Goal: Transaction & Acquisition: Purchase product/service

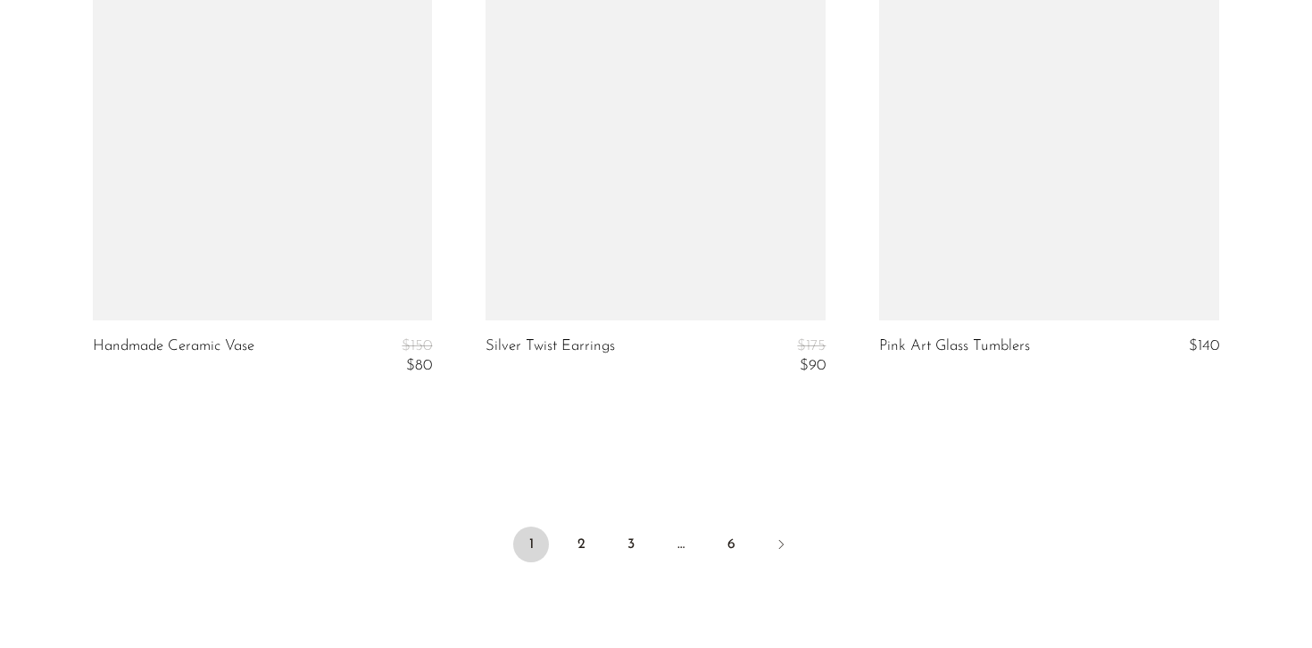
scroll to position [6732, 0]
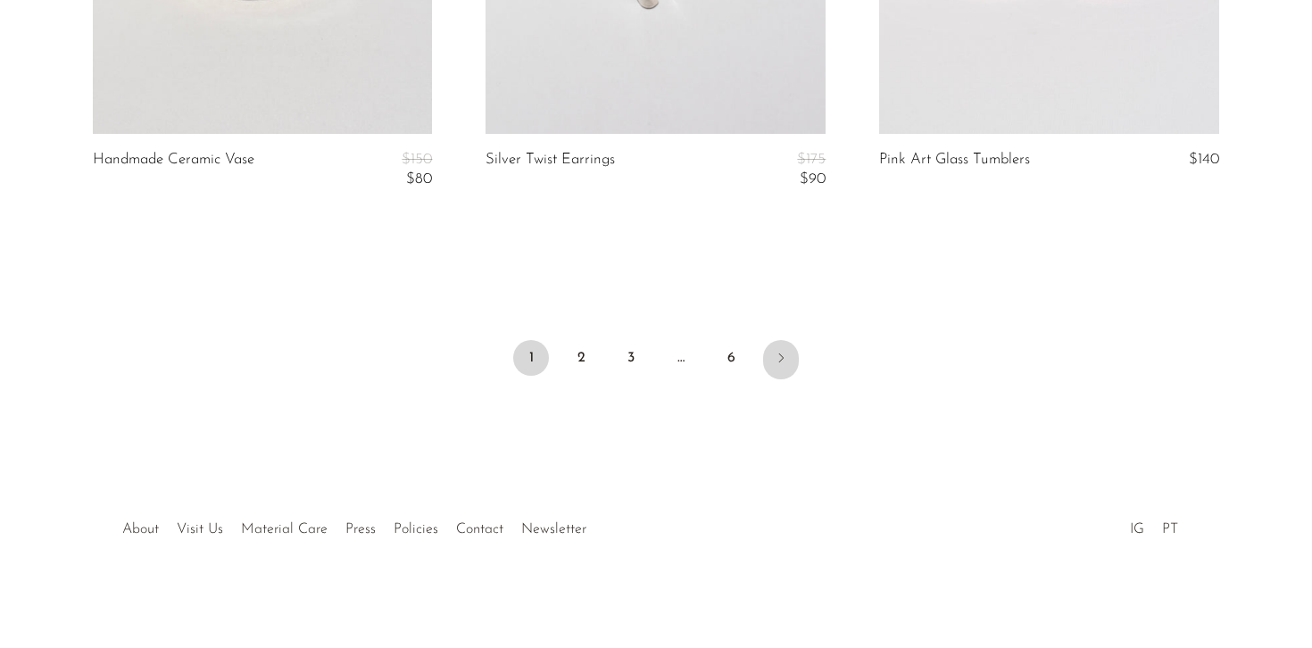
click at [782, 358] on icon "Next" at bounding box center [781, 358] width 14 height 14
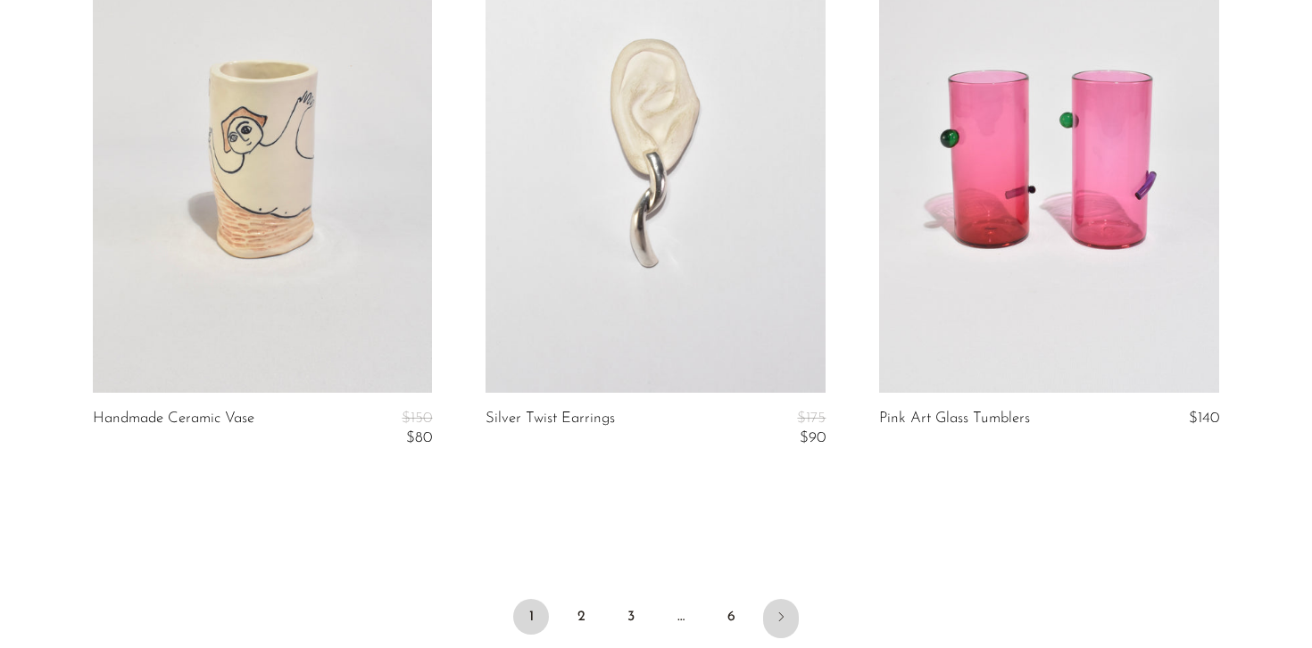
scroll to position [6087, 0]
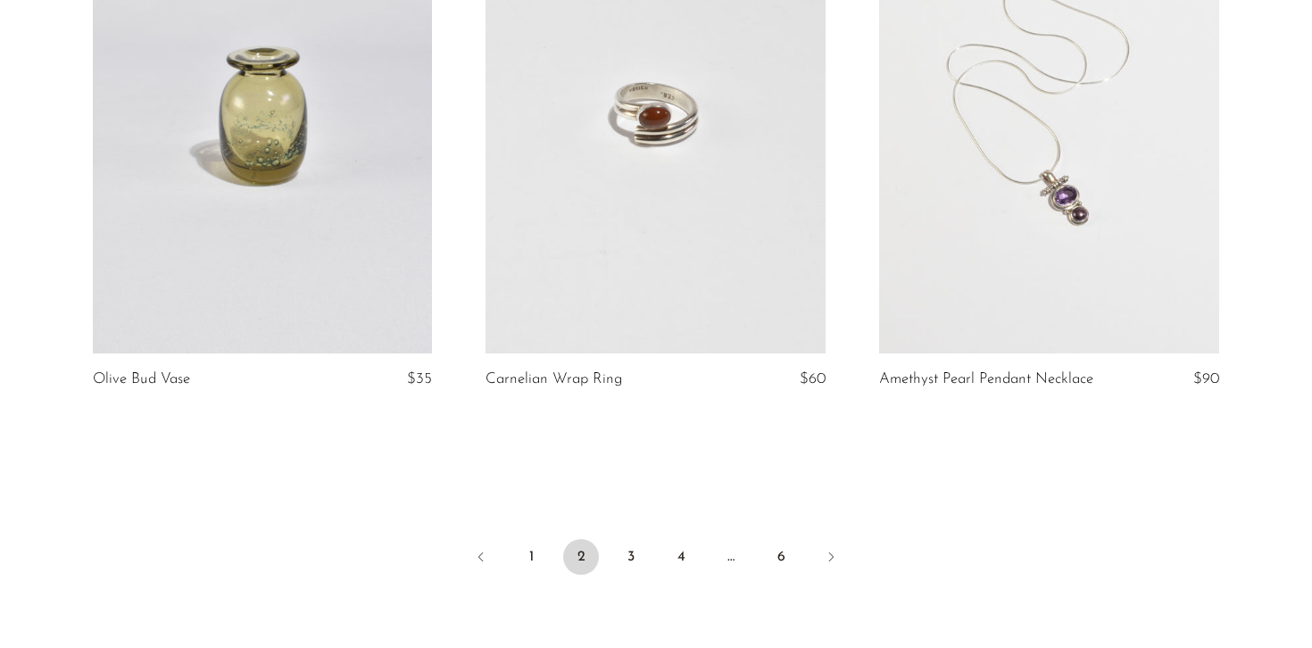
scroll to position [6522, 0]
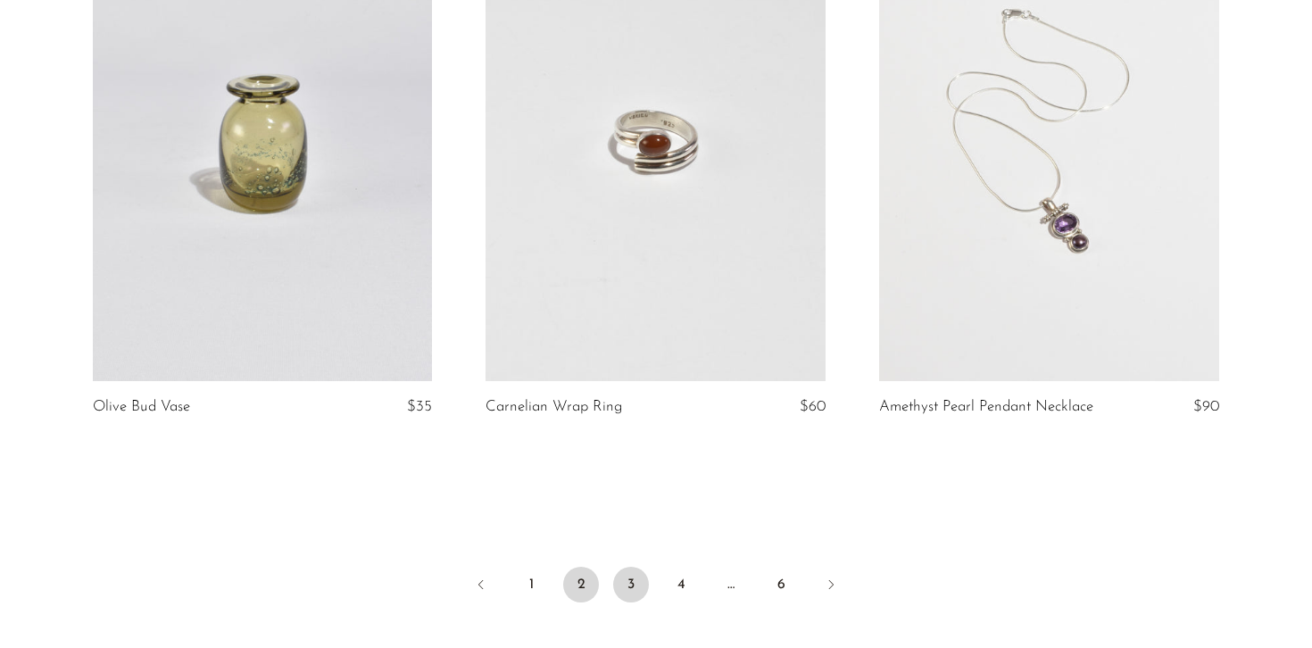
click at [628, 589] on link "3" at bounding box center [631, 585] width 36 height 36
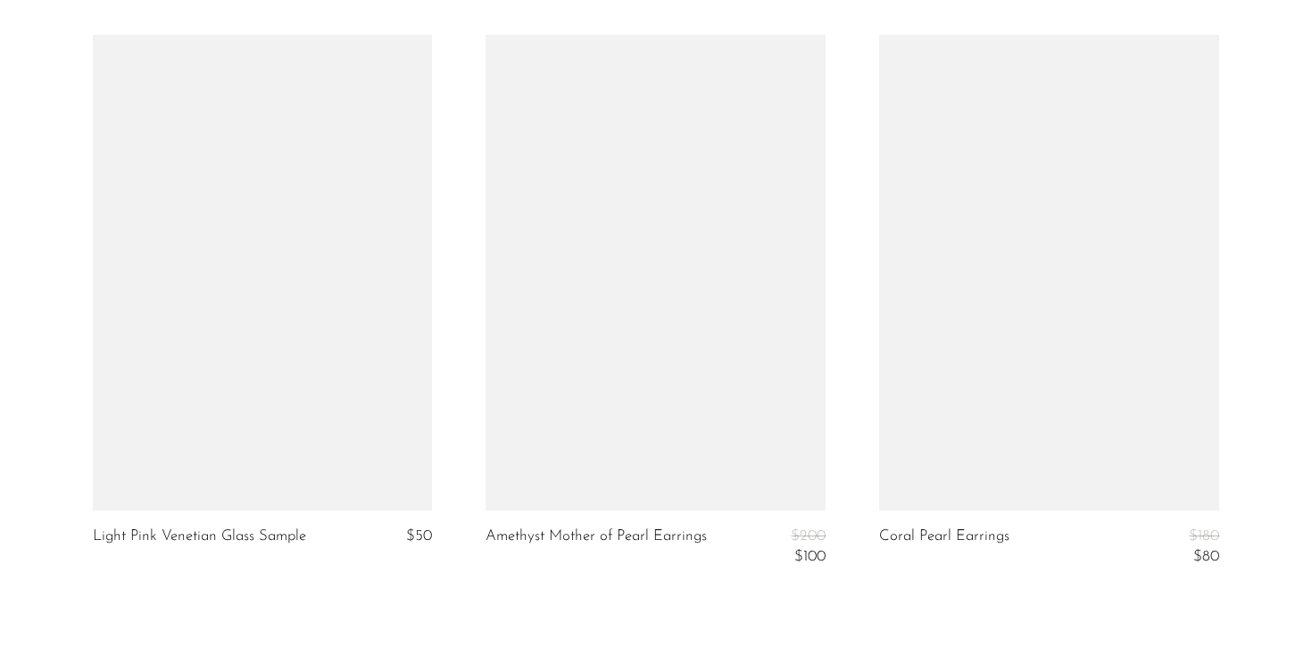
scroll to position [6753, 0]
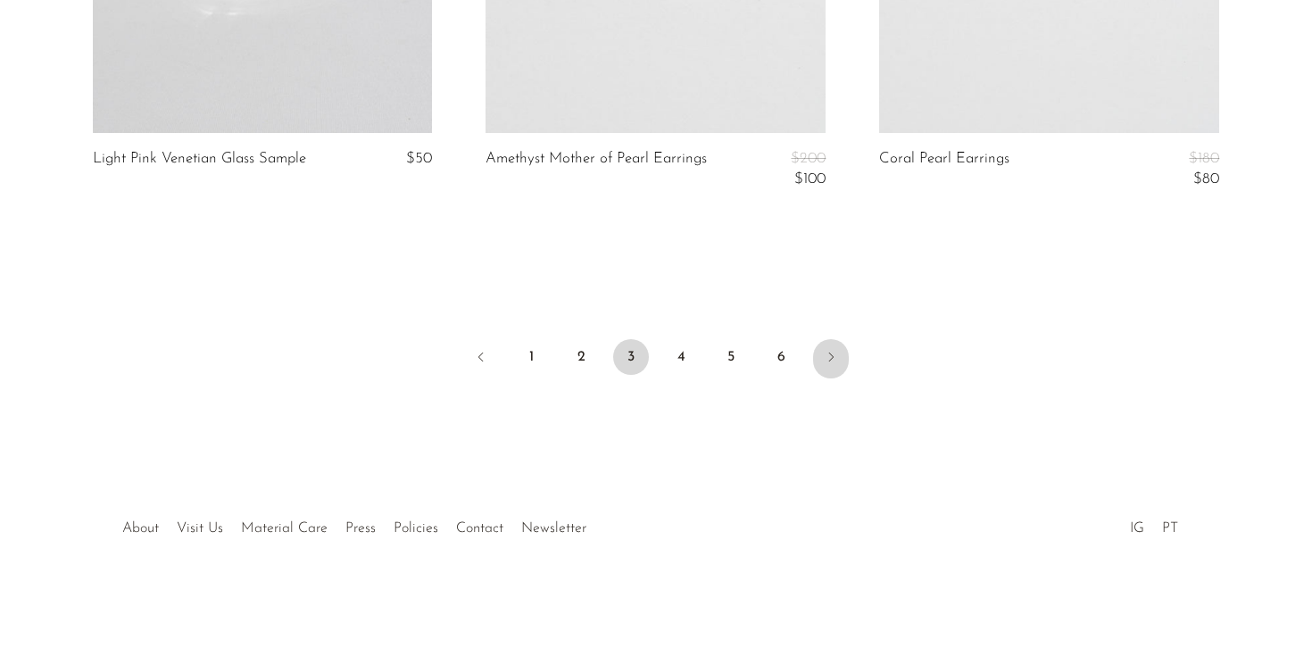
click at [832, 371] on link "Next" at bounding box center [831, 358] width 36 height 39
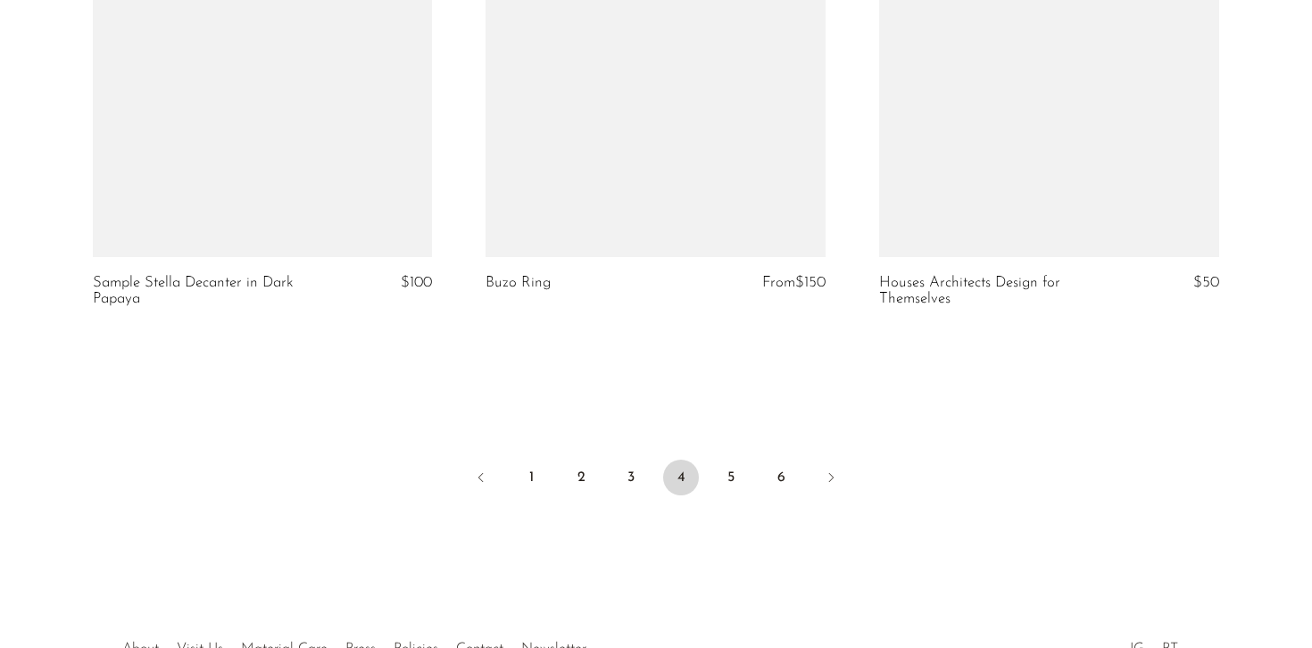
scroll to position [6737, 0]
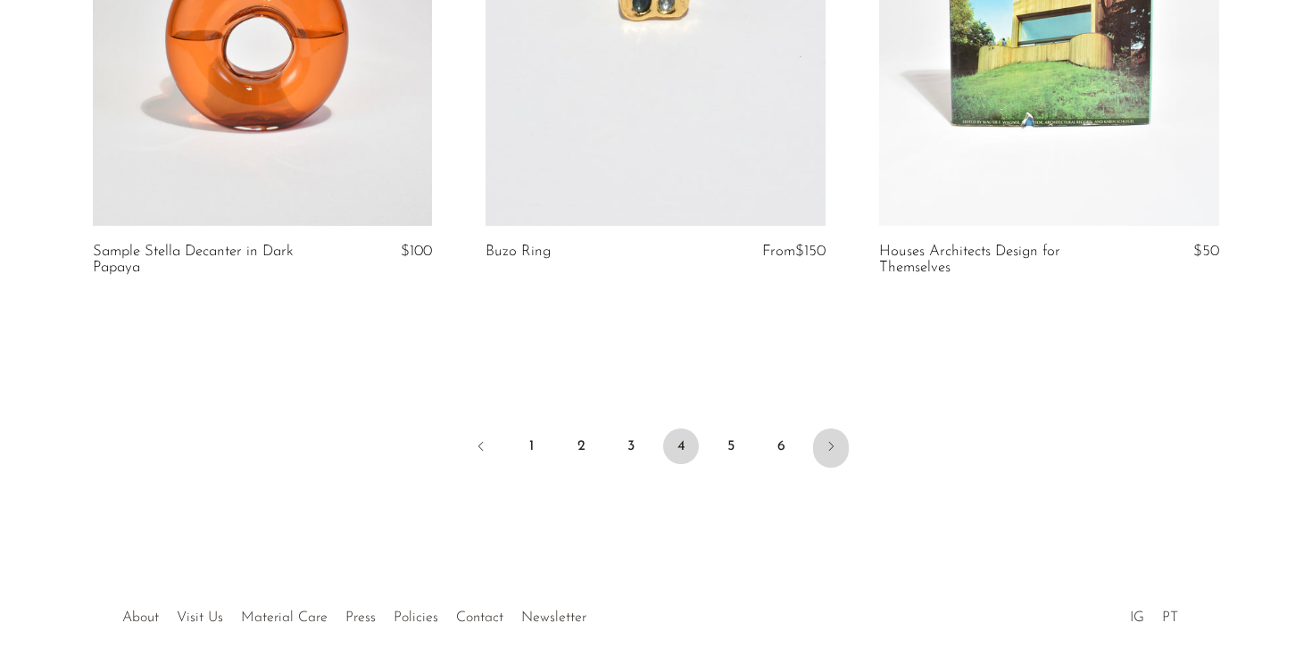
click at [833, 432] on link "Next" at bounding box center [831, 447] width 36 height 39
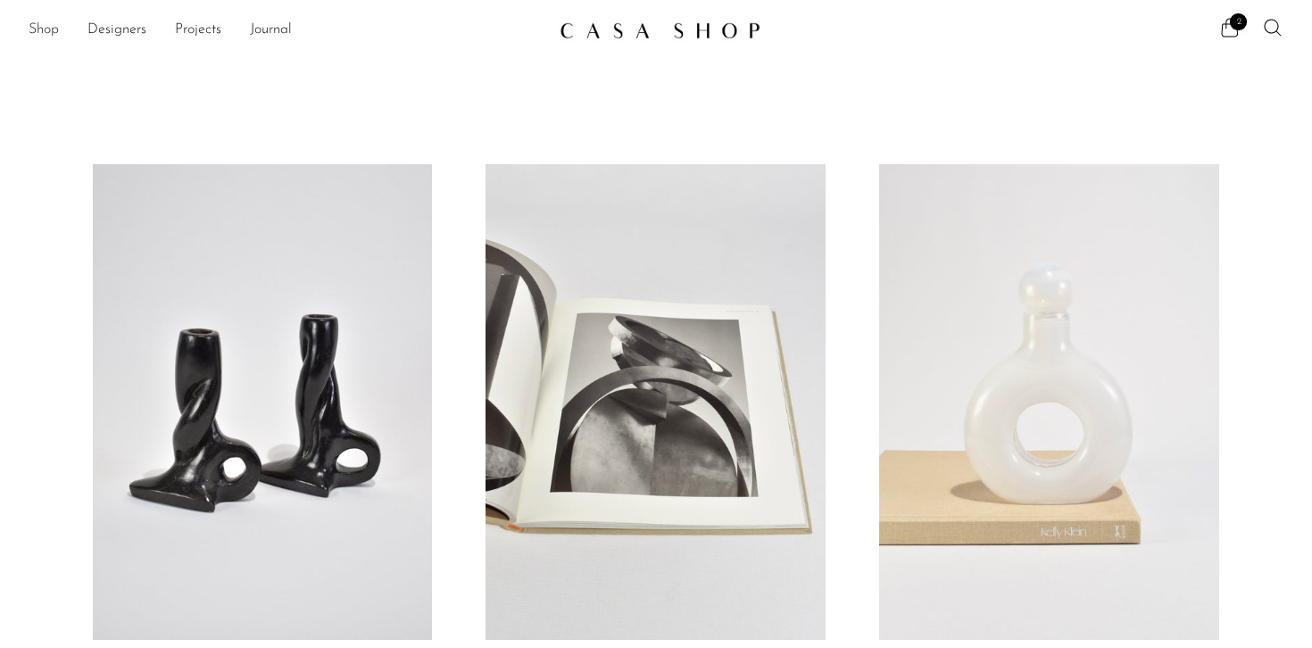
click at [44, 29] on link "Shop" at bounding box center [44, 30] width 30 height 23
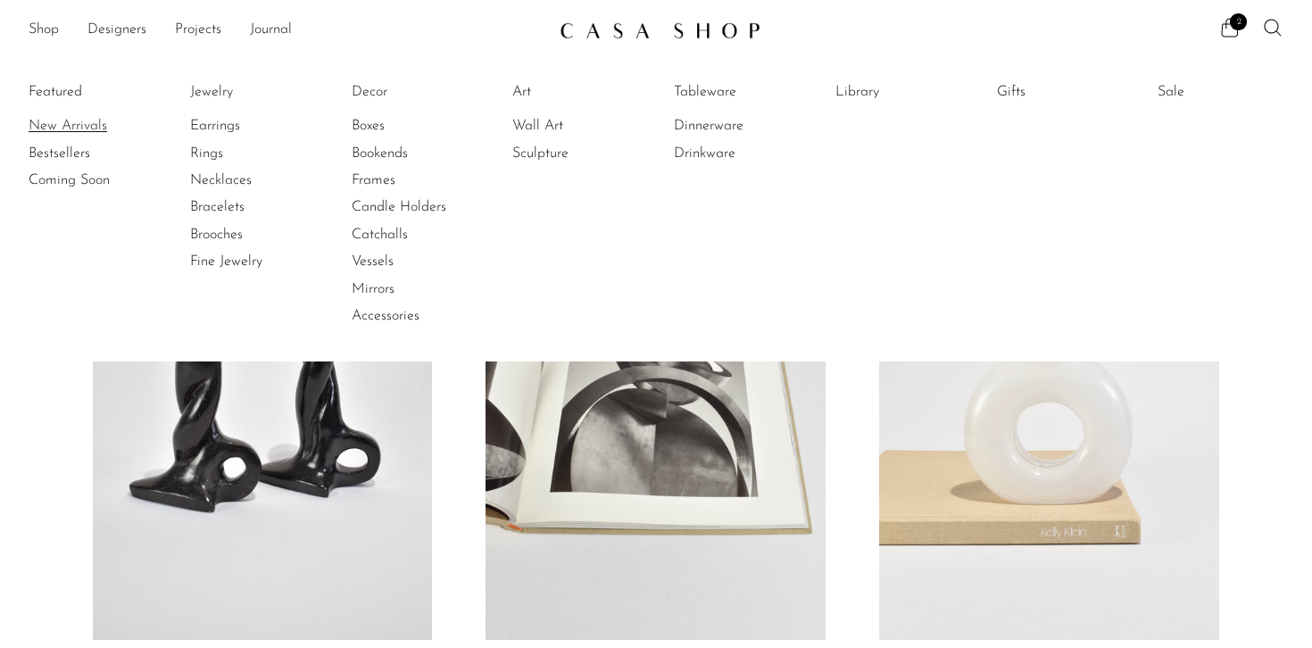
click at [64, 128] on link "New Arrivals" at bounding box center [96, 126] width 134 height 20
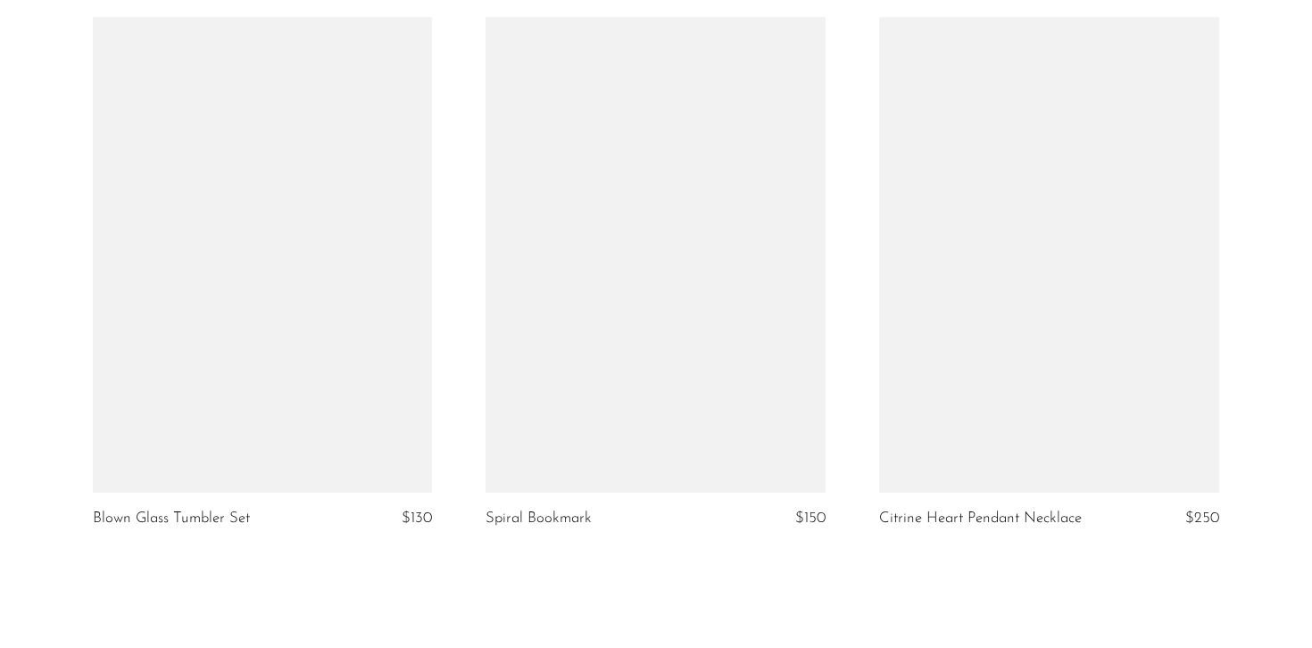
scroll to position [6608, 0]
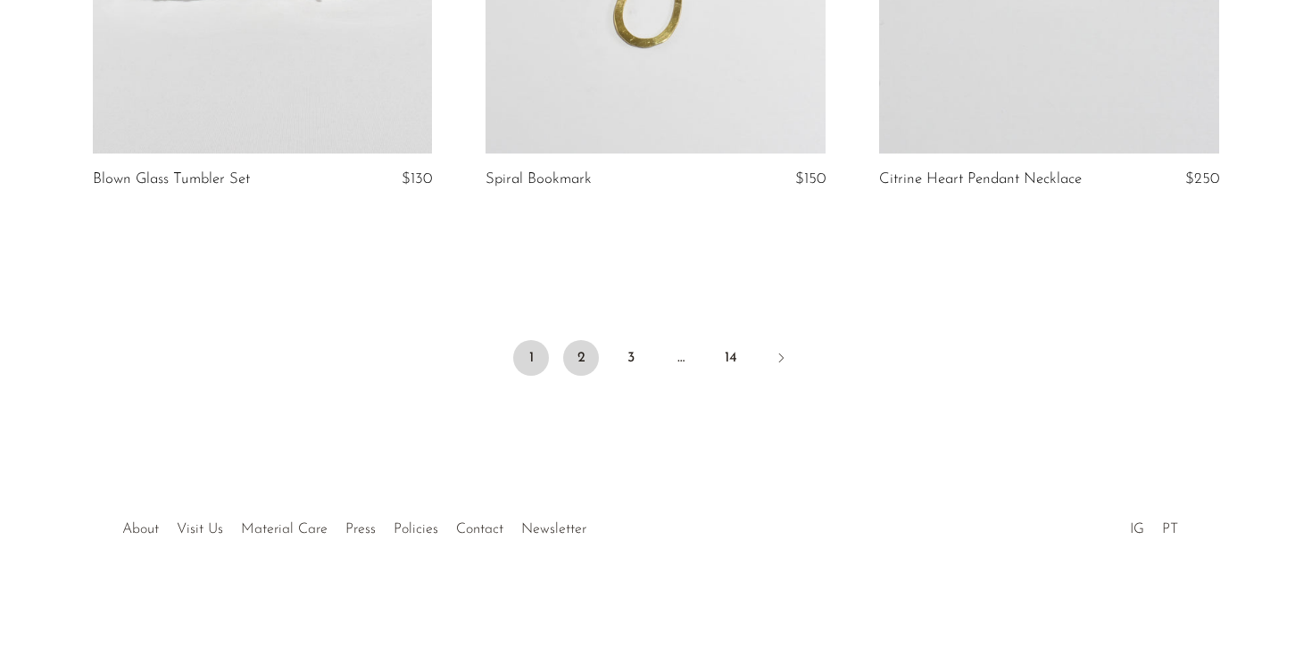
click at [570, 349] on link "2" at bounding box center [581, 358] width 36 height 36
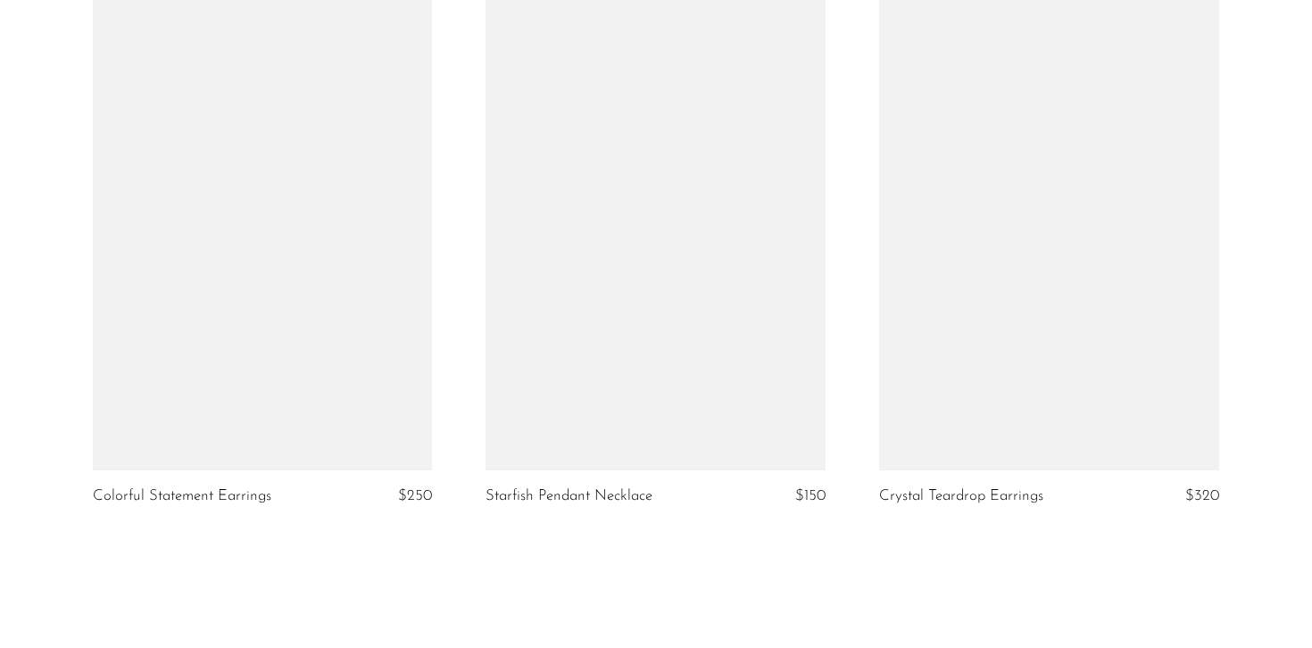
scroll to position [6625, 0]
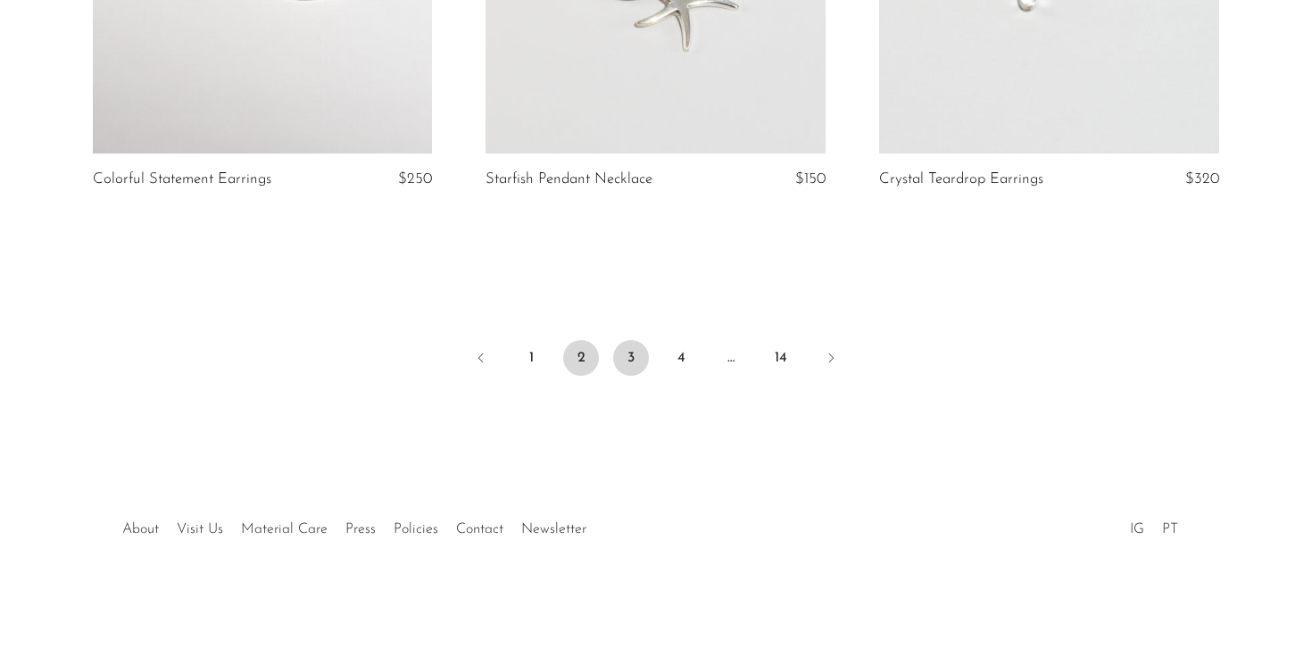
click at [642, 353] on link "3" at bounding box center [631, 358] width 36 height 36
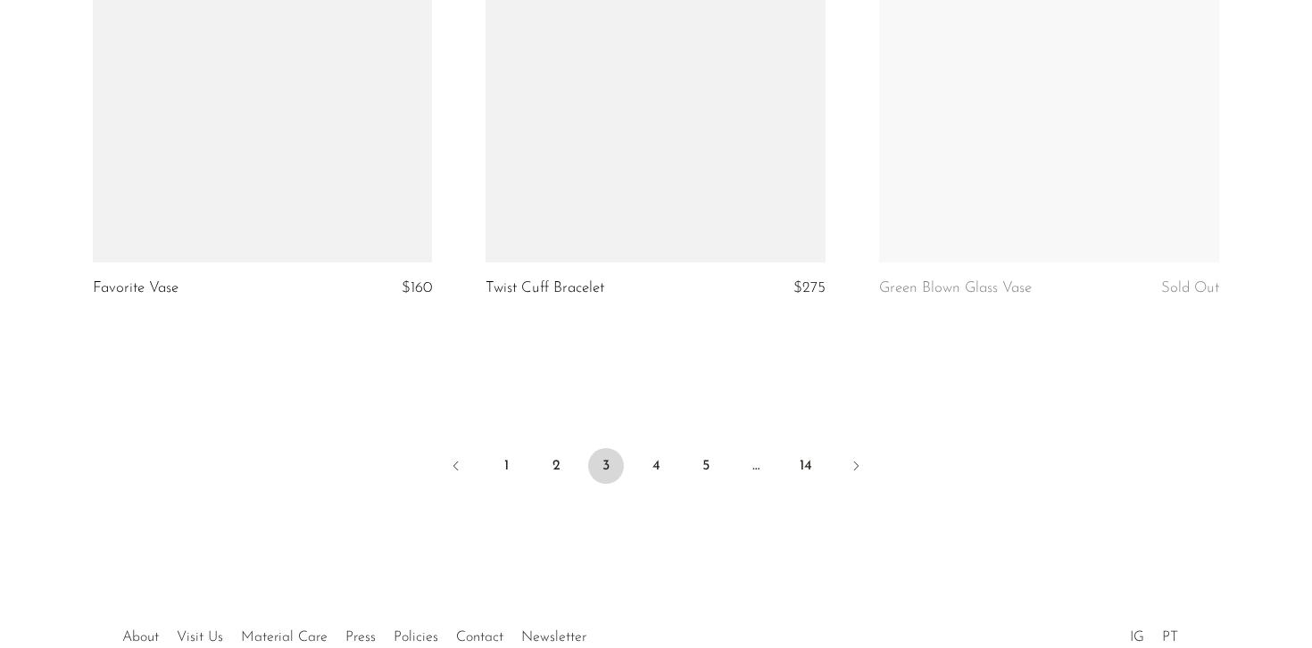
scroll to position [6521, 0]
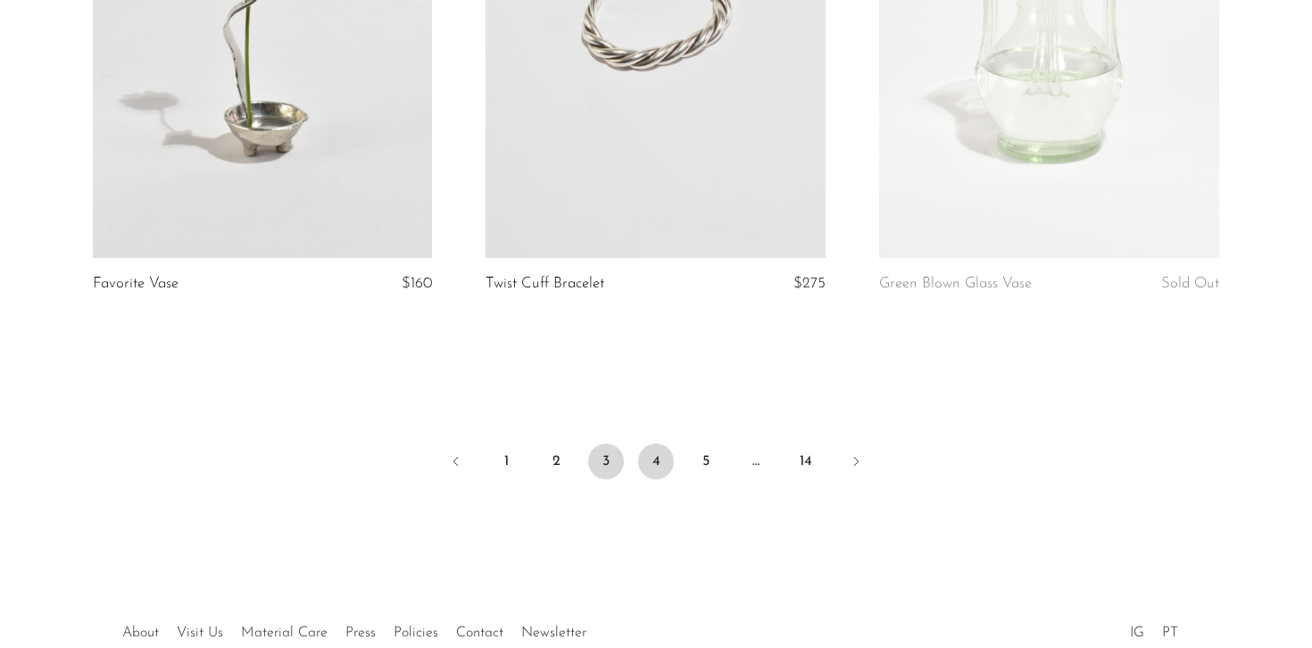
click at [661, 461] on link "4" at bounding box center [656, 462] width 36 height 36
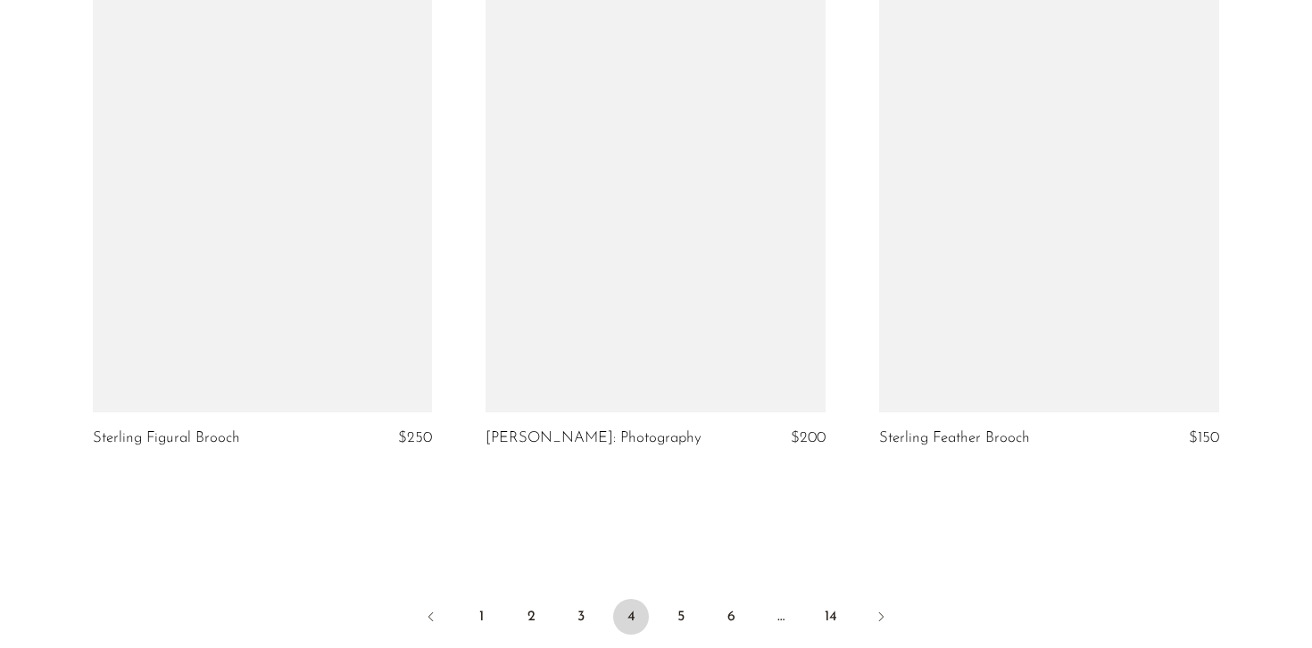
scroll to position [6393, 0]
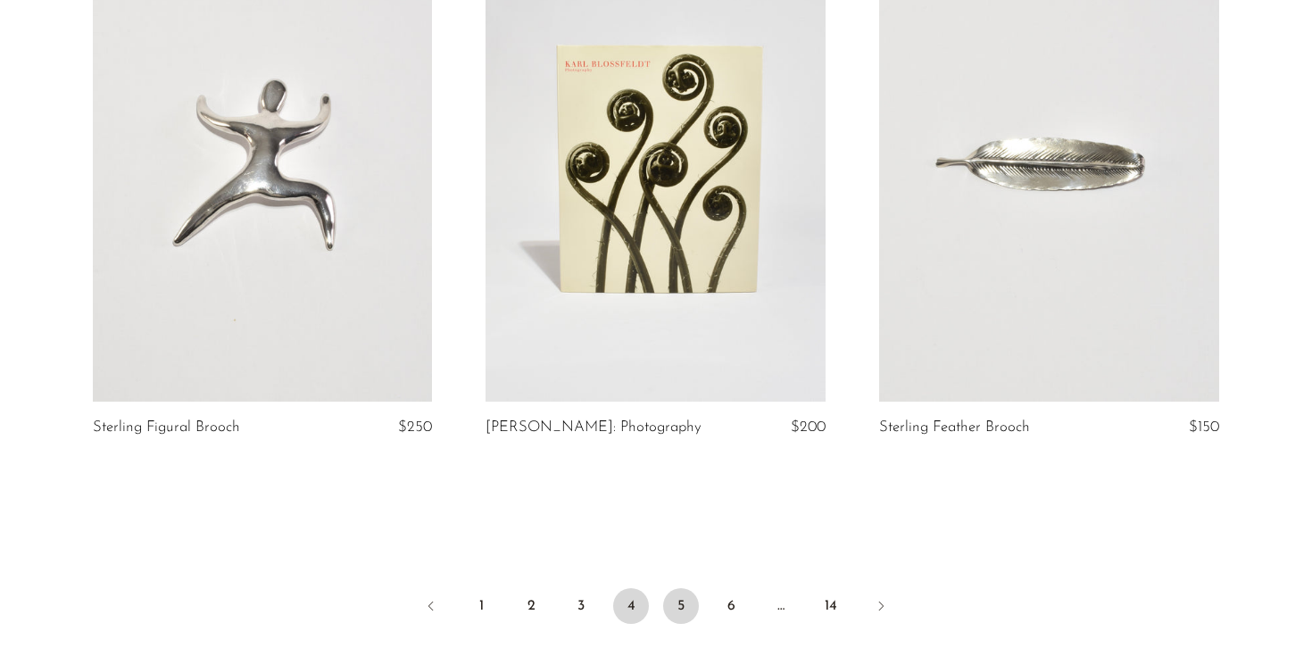
click at [678, 588] on link "5" at bounding box center [681, 606] width 36 height 36
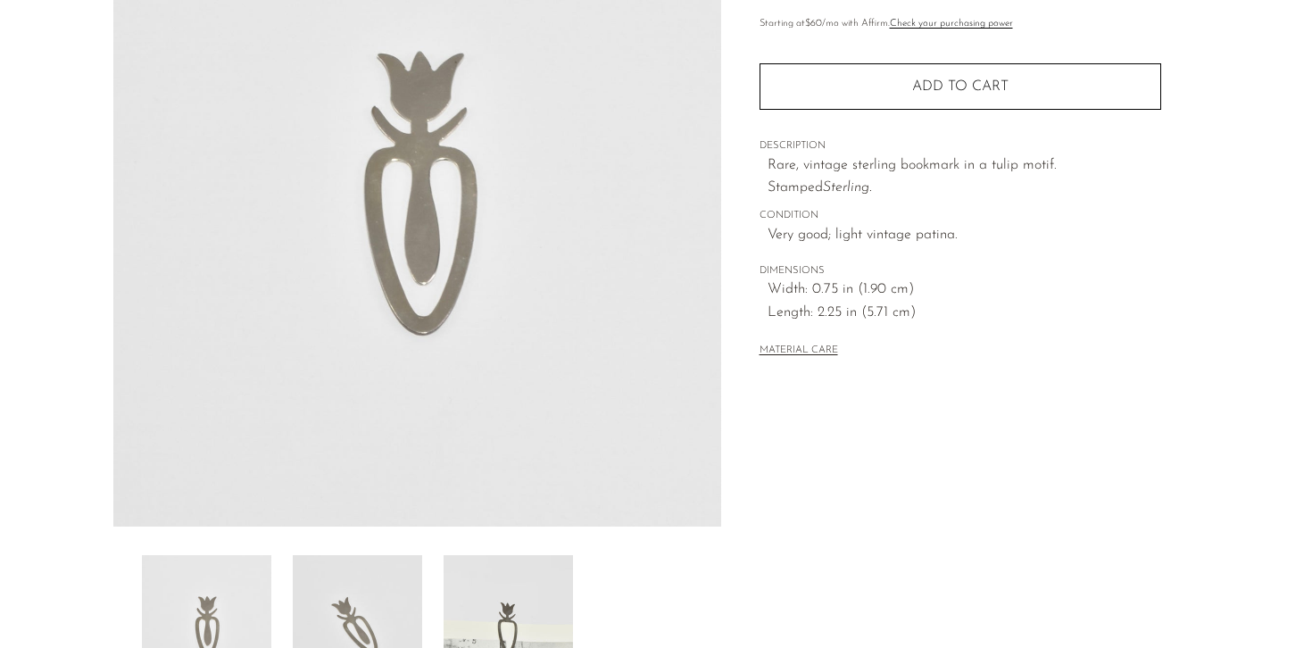
scroll to position [185, 0]
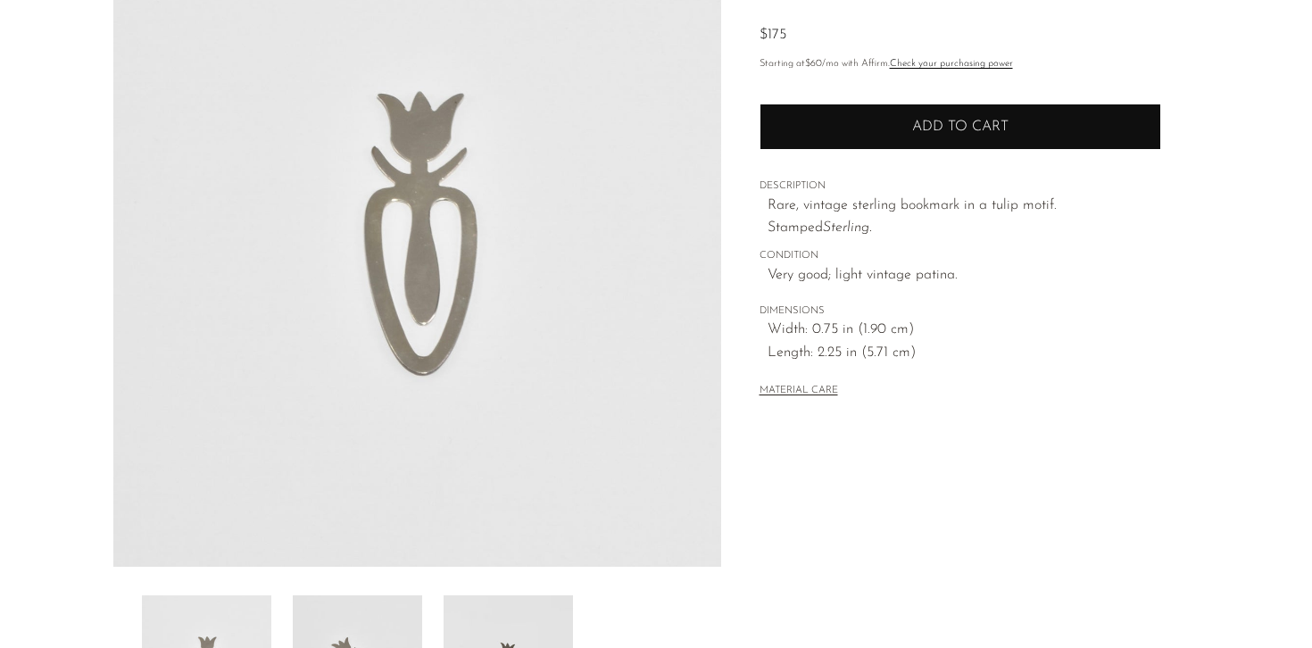
click at [885, 116] on button "Add to cart" at bounding box center [961, 127] width 402 height 46
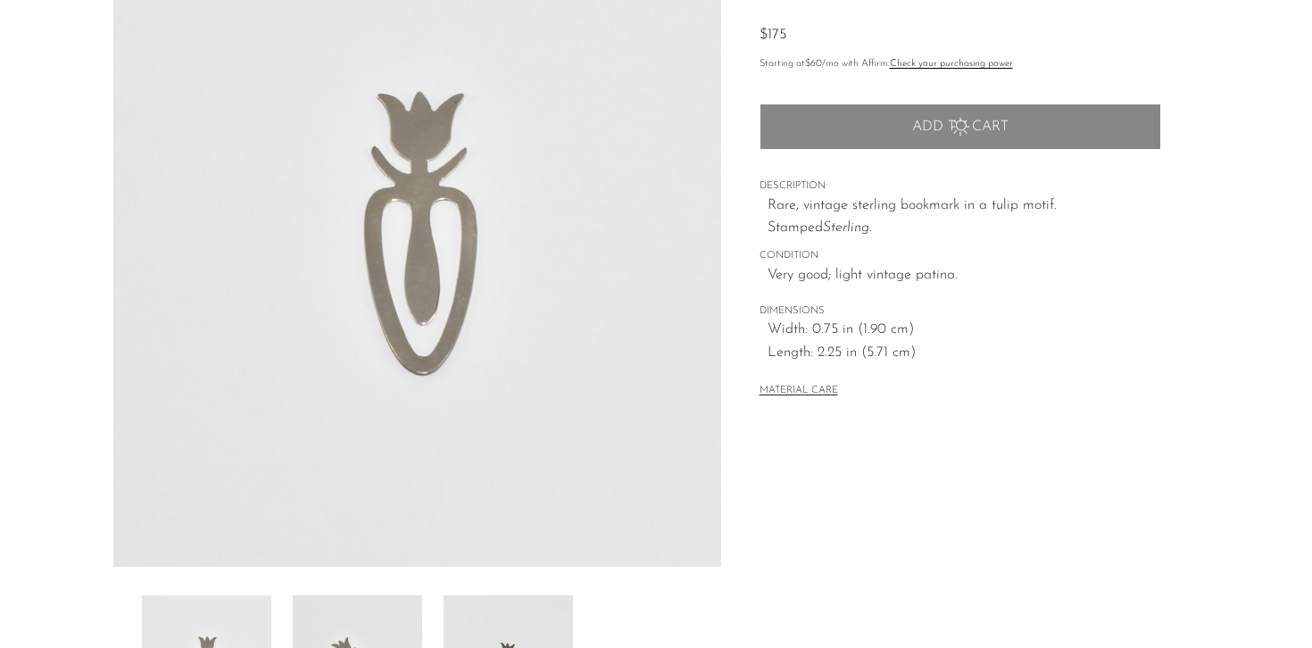
scroll to position [0, 0]
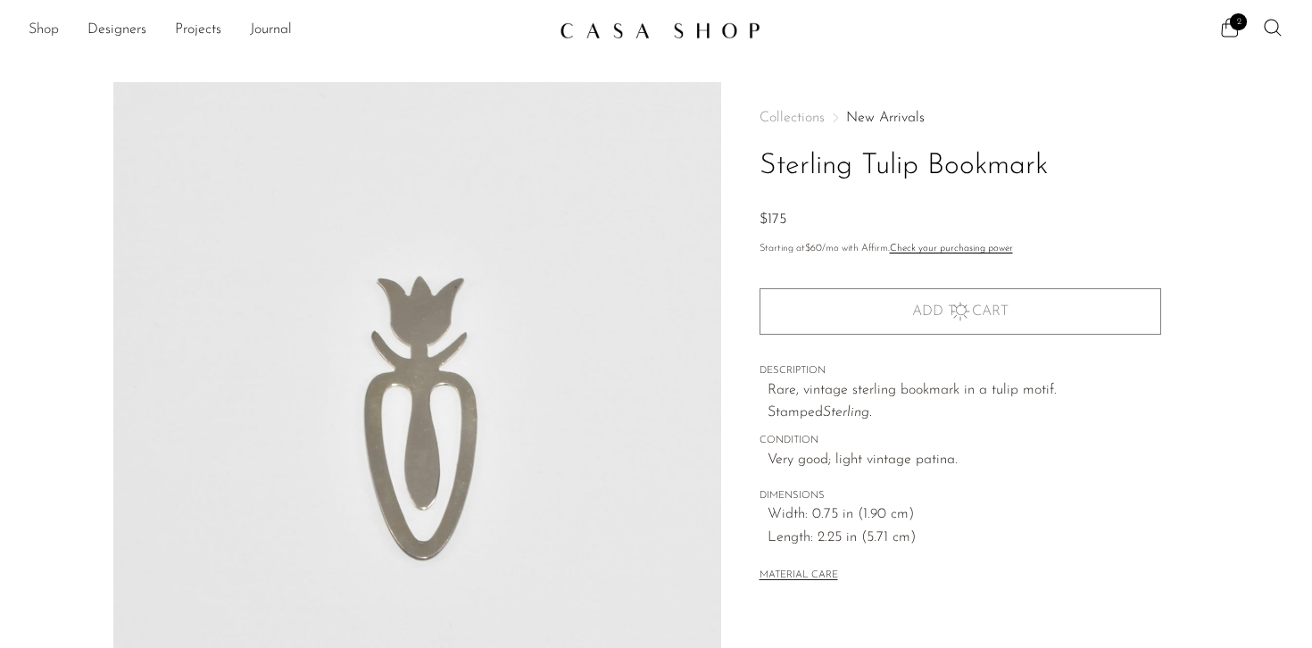
click at [43, 28] on link "Shop" at bounding box center [44, 30] width 30 height 23
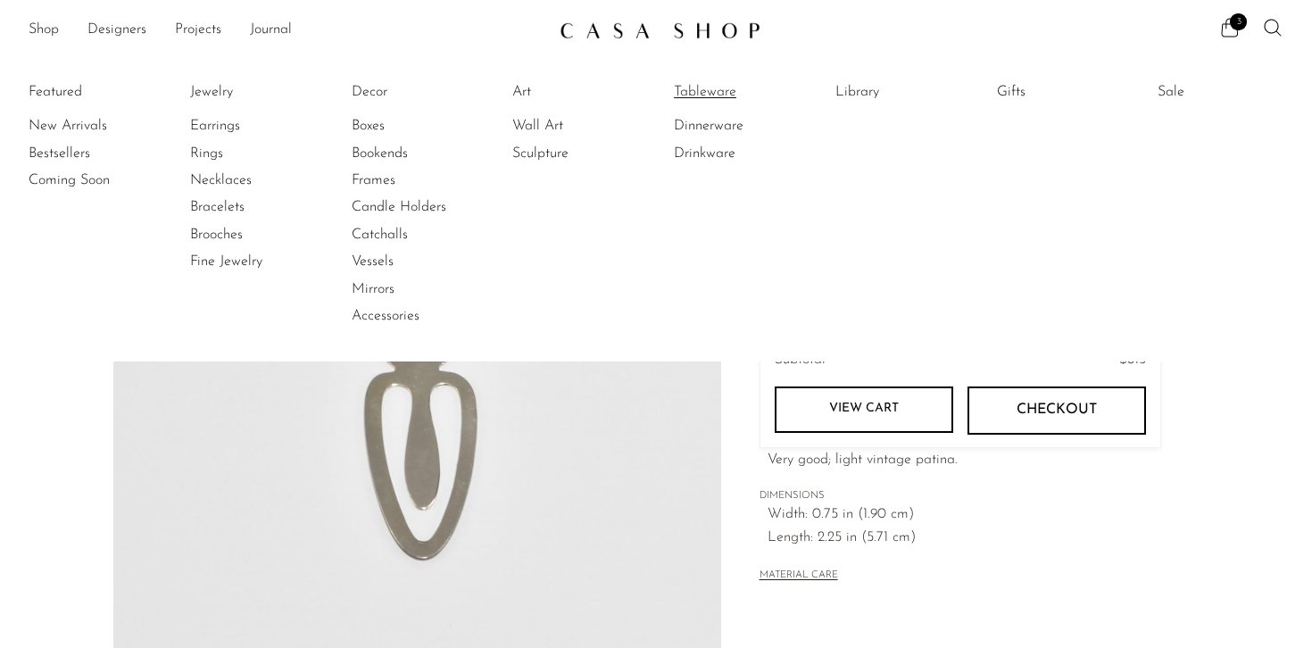
click at [704, 89] on link "Tableware" at bounding box center [741, 92] width 134 height 20
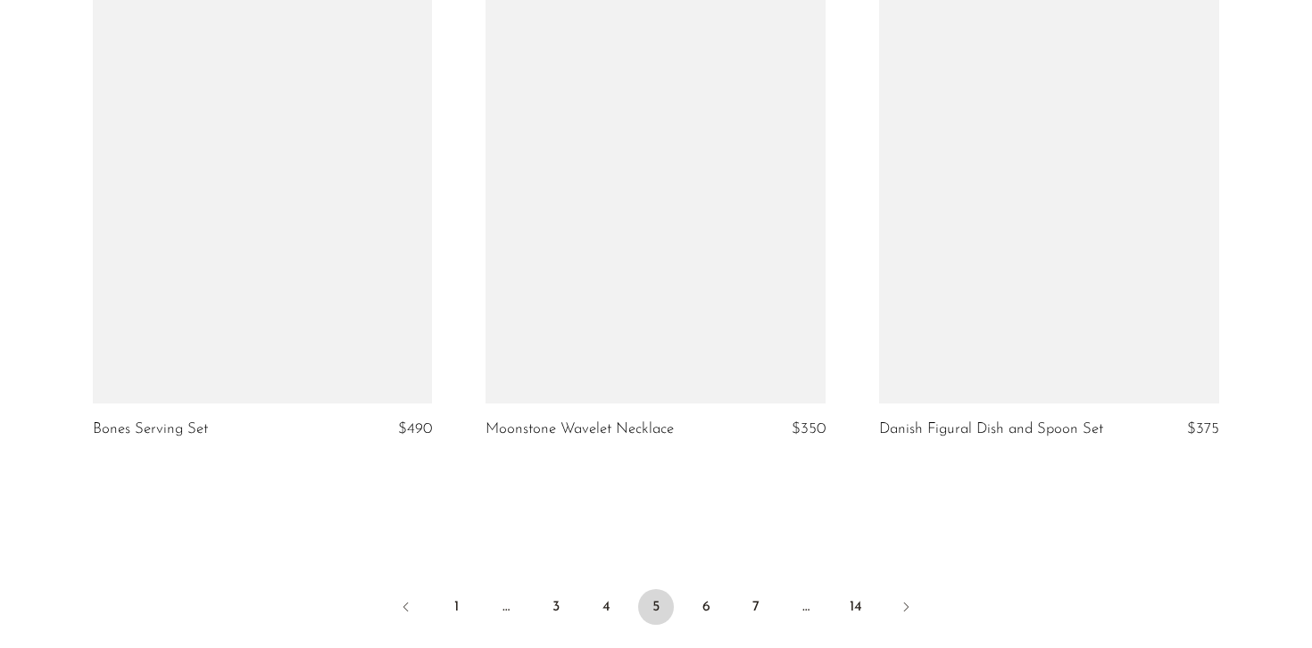
scroll to position [6625, 0]
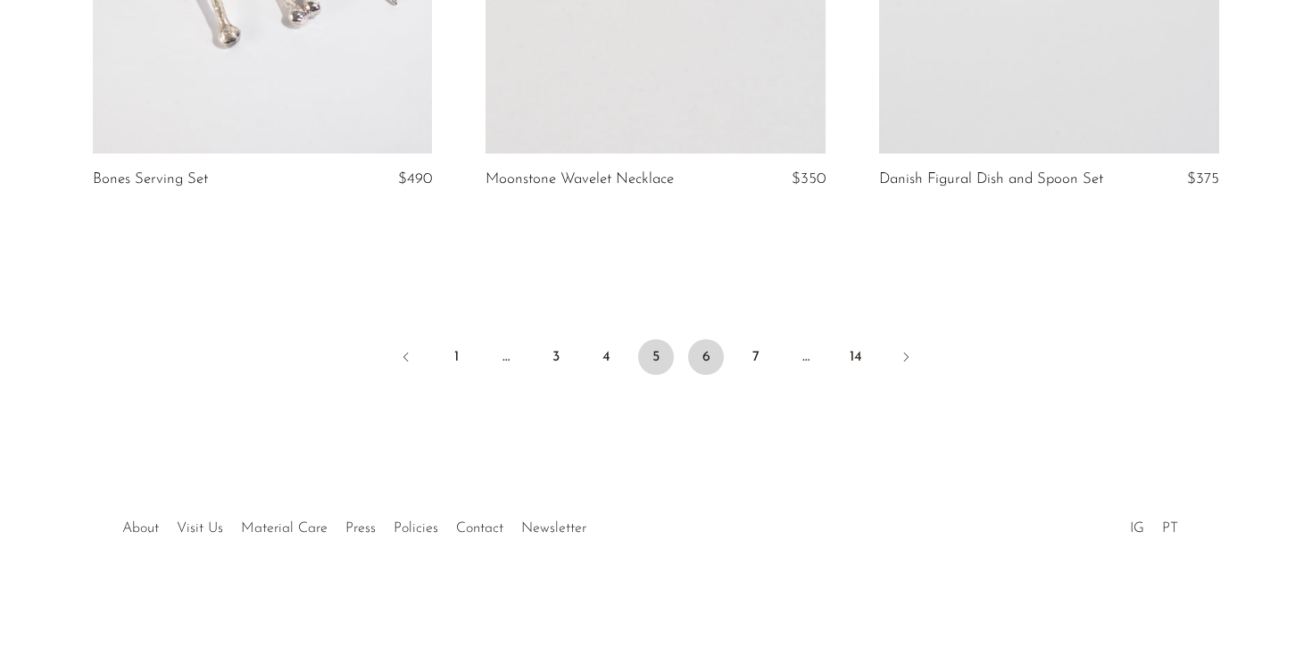
click at [715, 361] on link "6" at bounding box center [706, 357] width 36 height 36
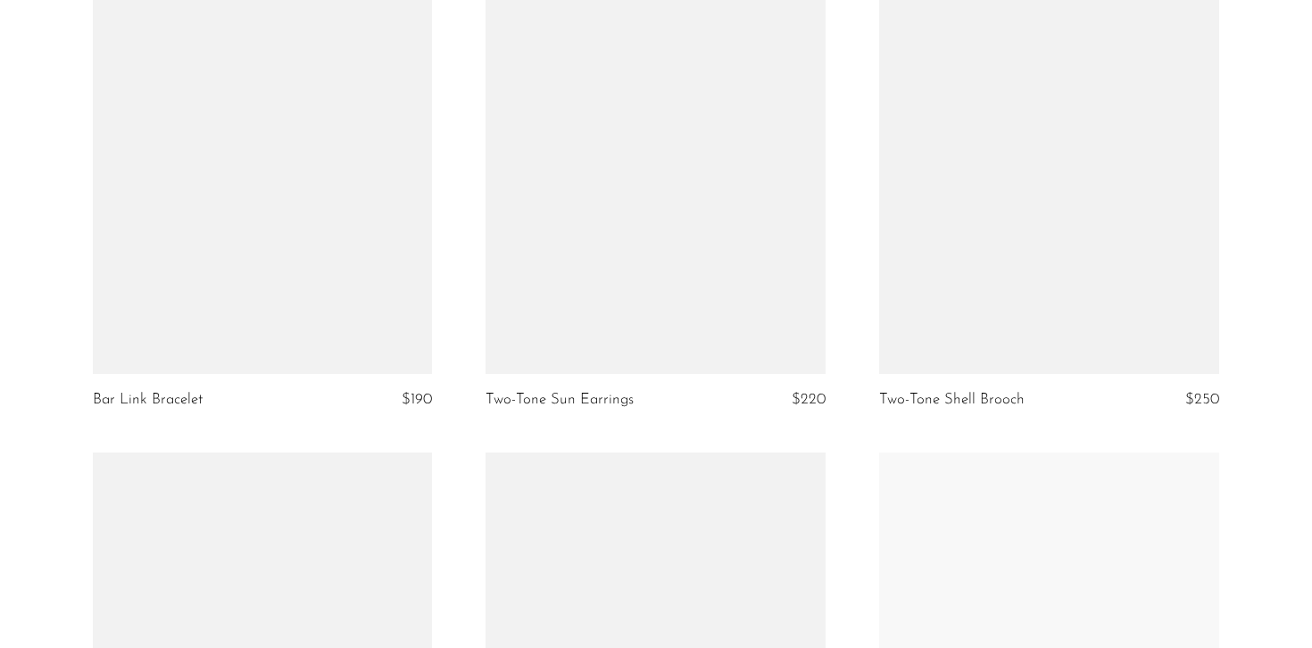
scroll to position [6364, 0]
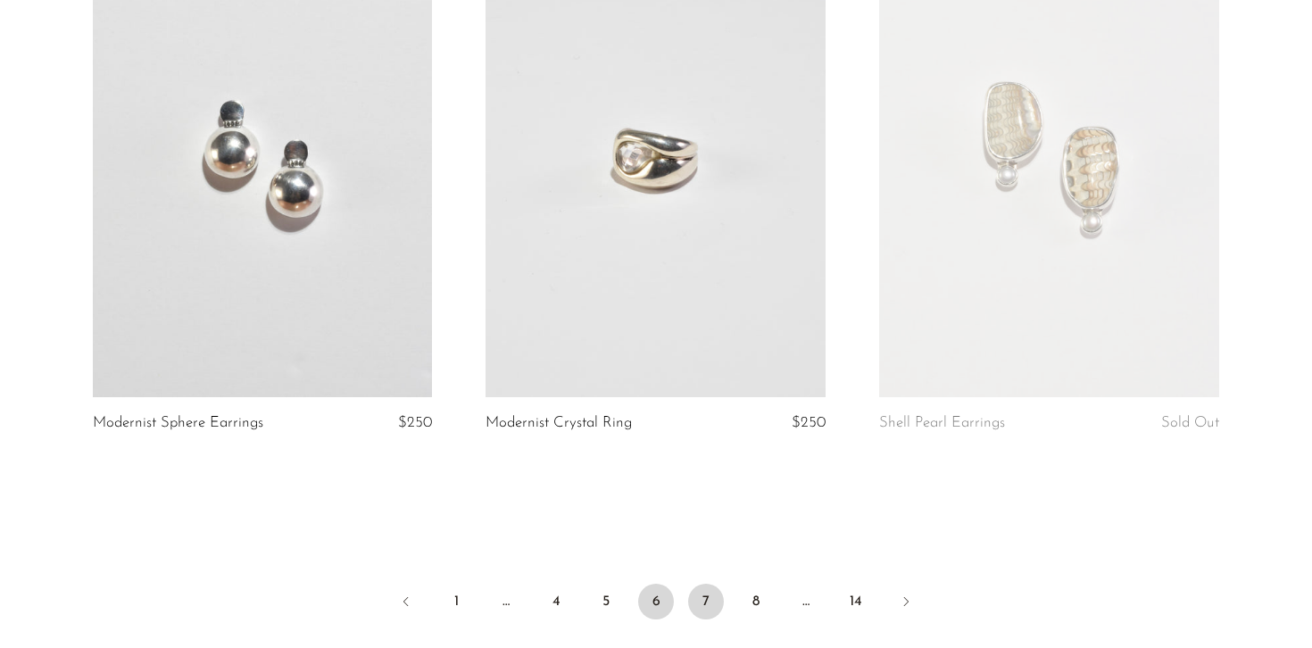
click at [708, 590] on link "7" at bounding box center [706, 602] width 36 height 36
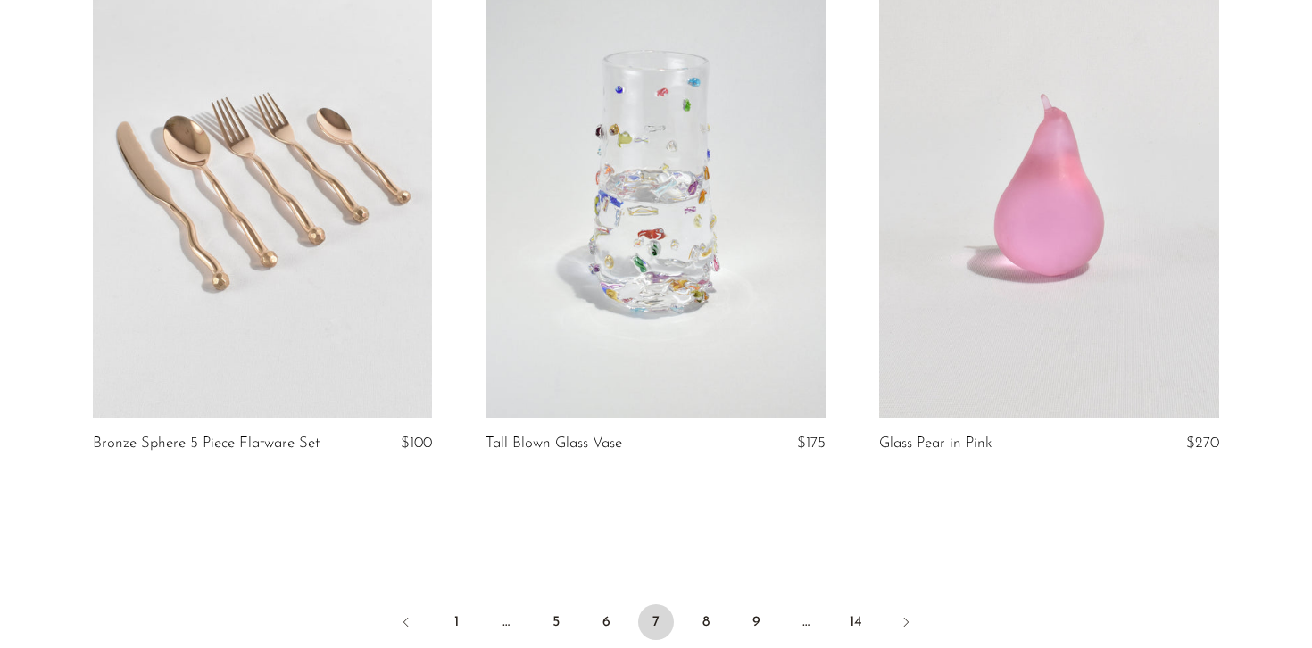
scroll to position [6625, 0]
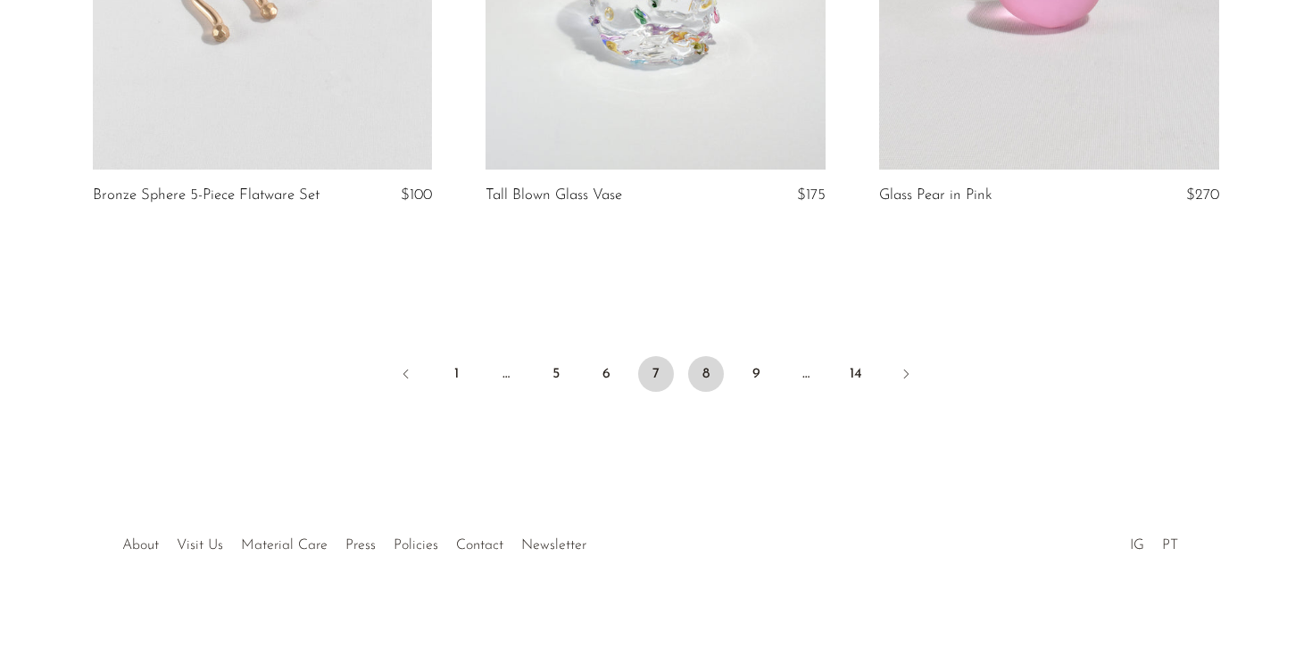
click at [698, 356] on link "8" at bounding box center [706, 374] width 36 height 36
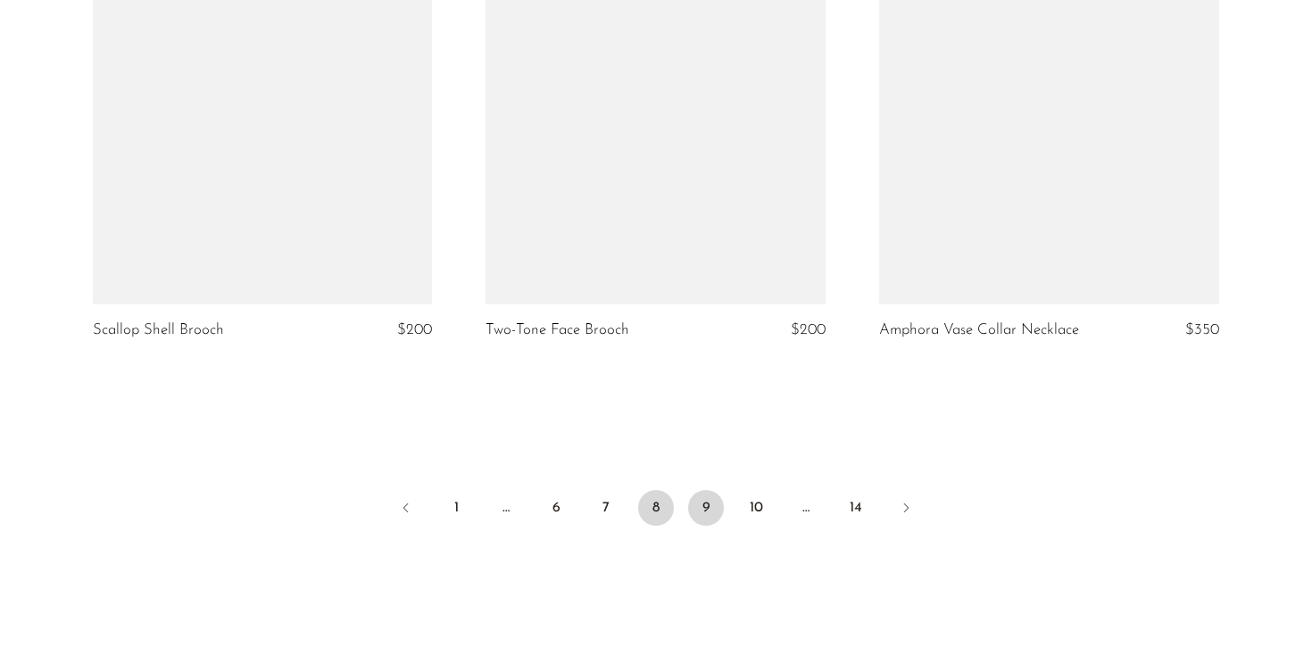
scroll to position [6467, 0]
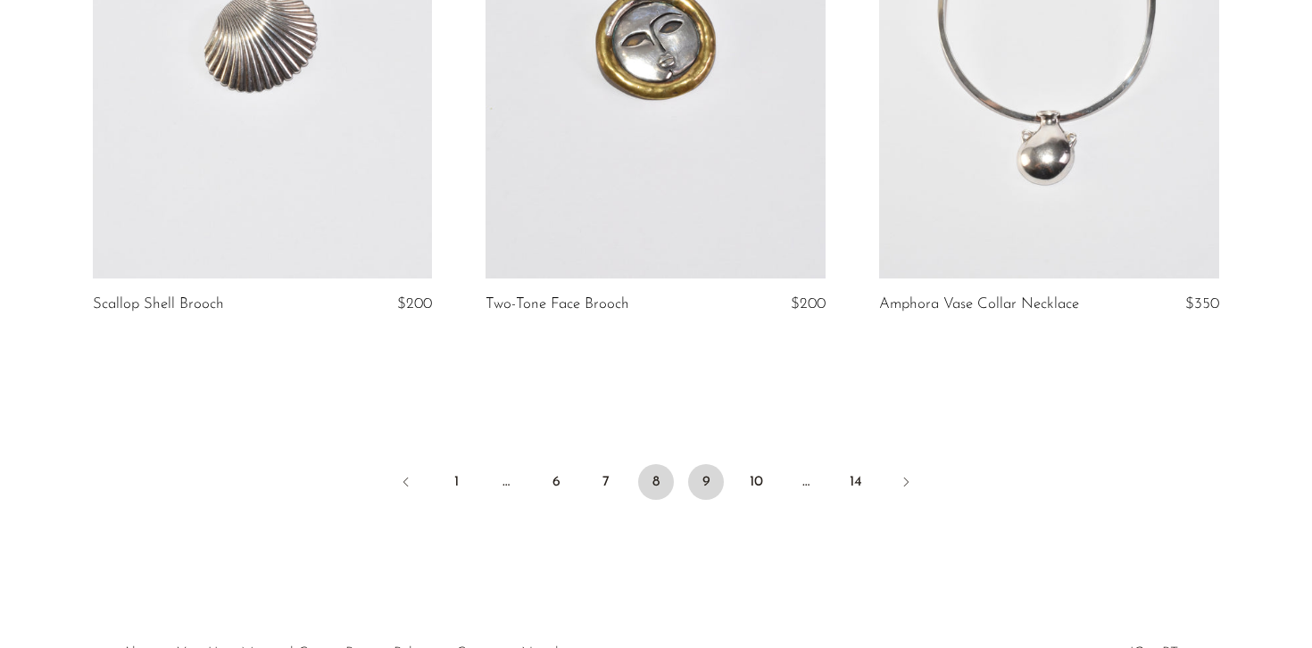
click at [719, 482] on link "9" at bounding box center [706, 482] width 36 height 36
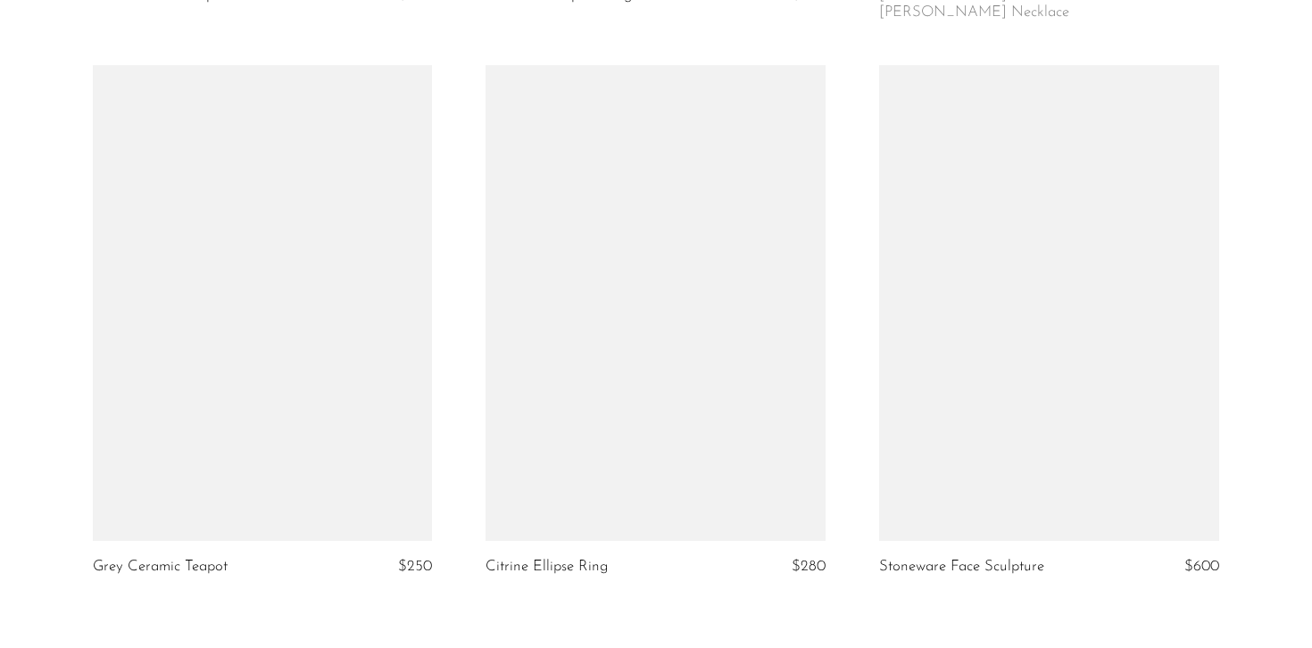
scroll to position [6590, 0]
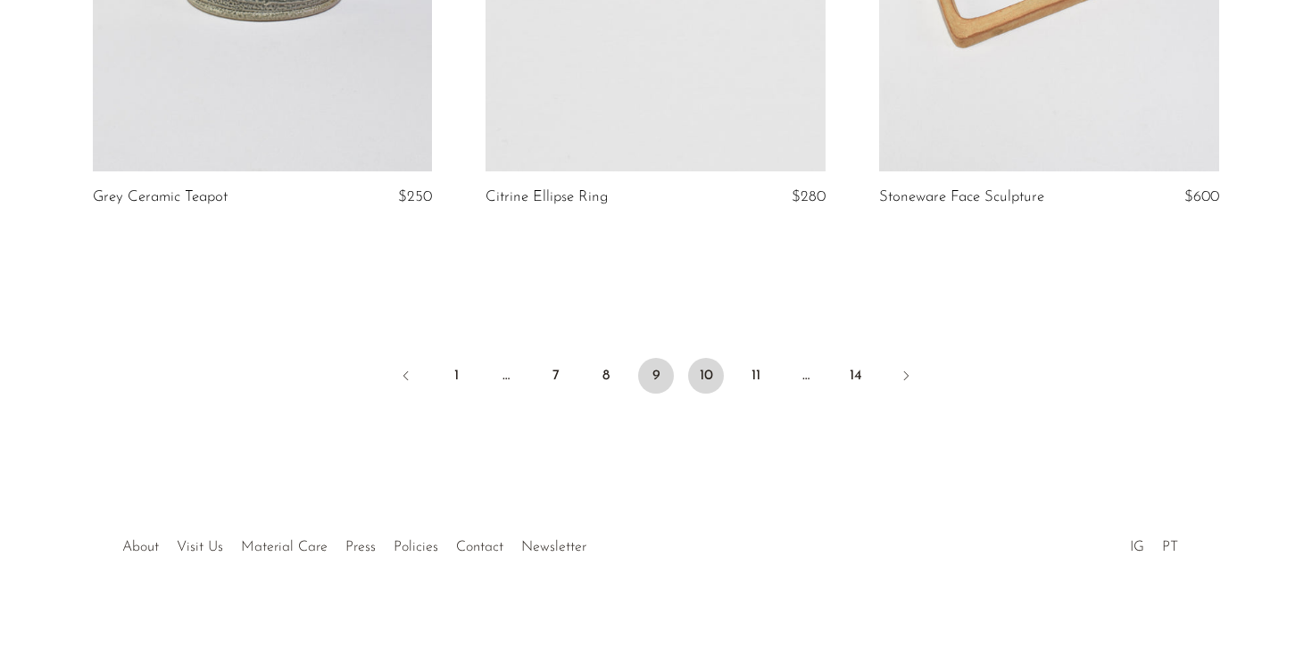
click at [705, 359] on link "10" at bounding box center [706, 376] width 36 height 36
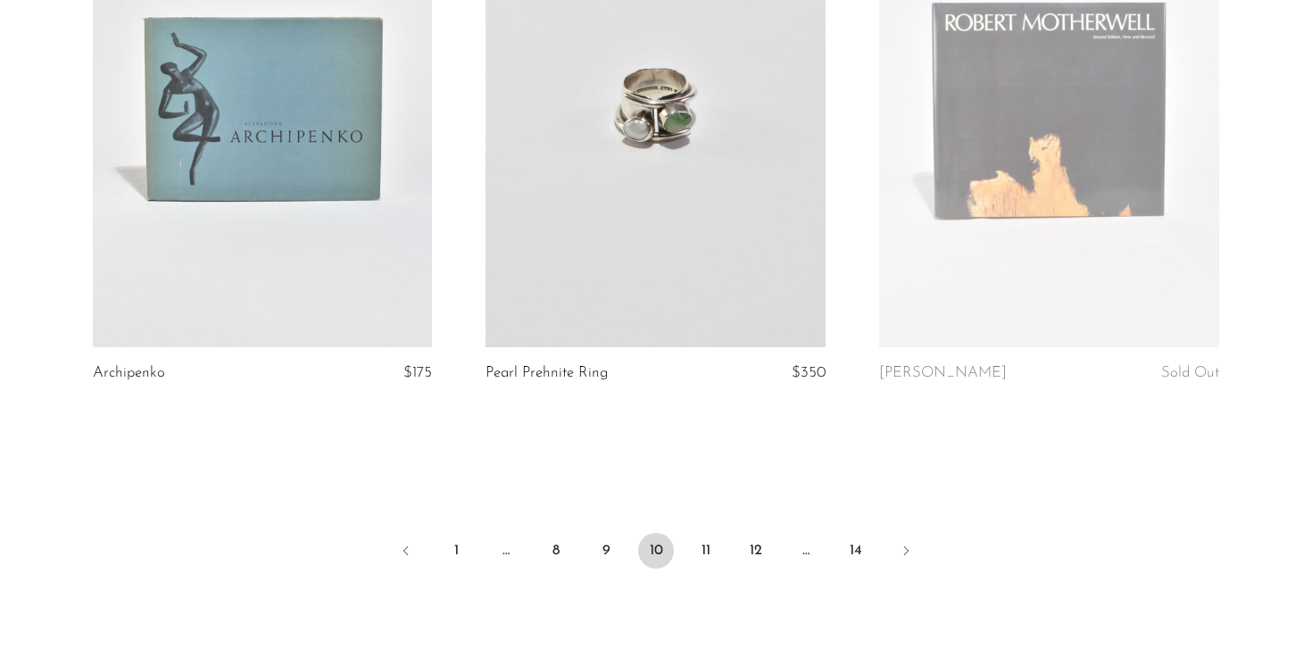
scroll to position [6592, 0]
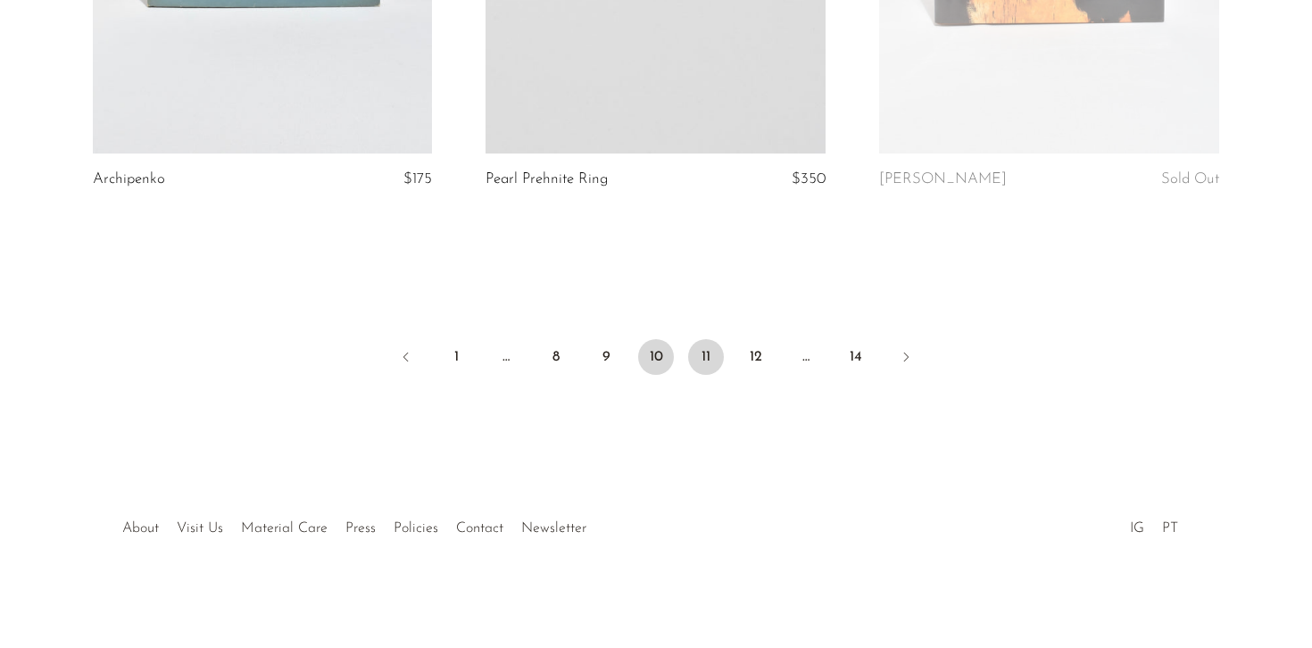
click at [697, 361] on link "11" at bounding box center [706, 357] width 36 height 36
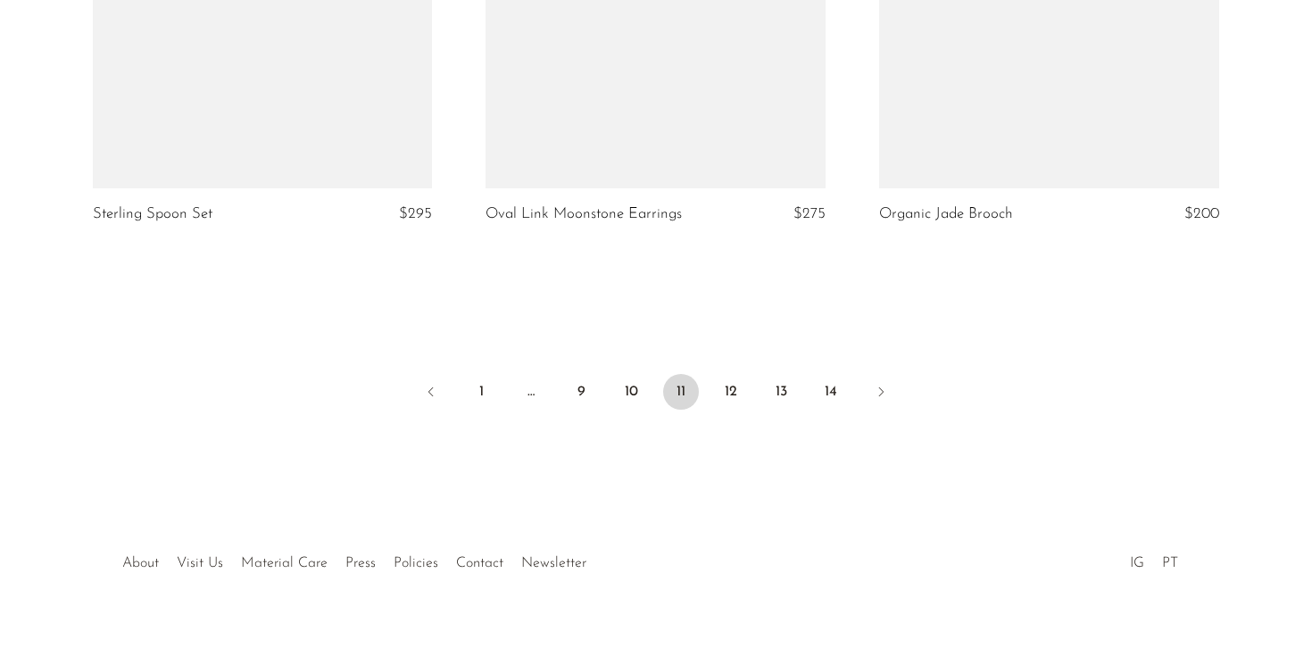
scroll to position [6591, 0]
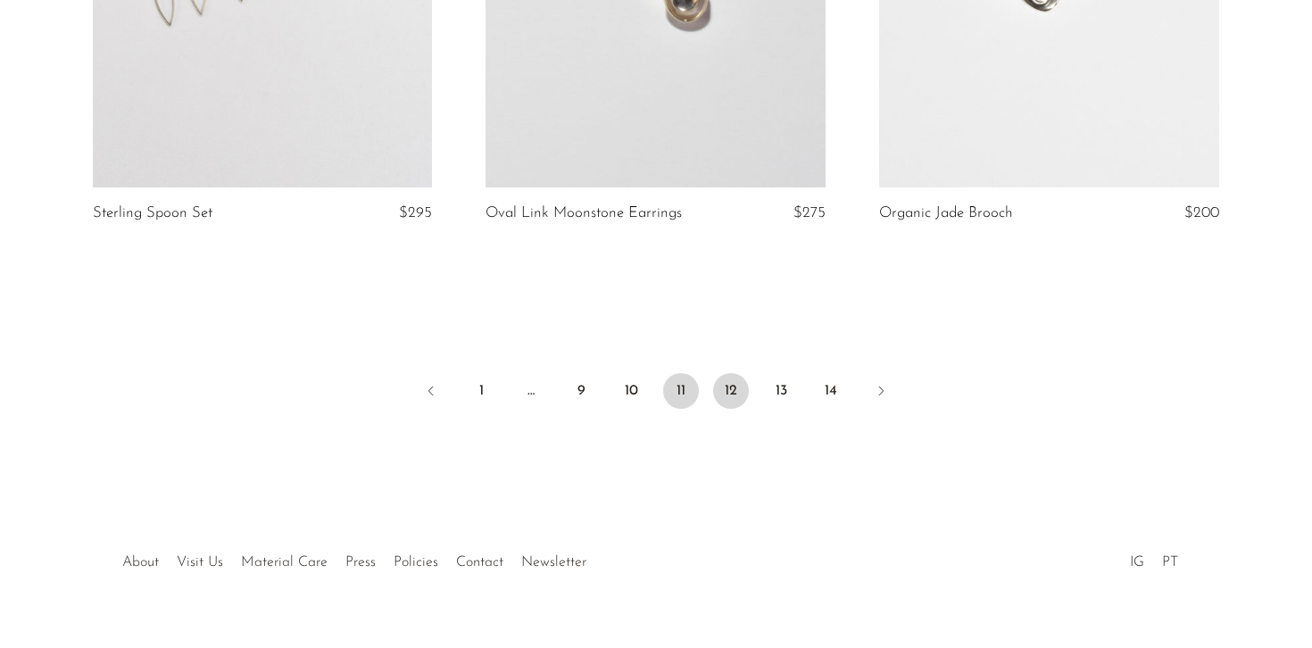
click at [720, 373] on link "12" at bounding box center [731, 391] width 36 height 36
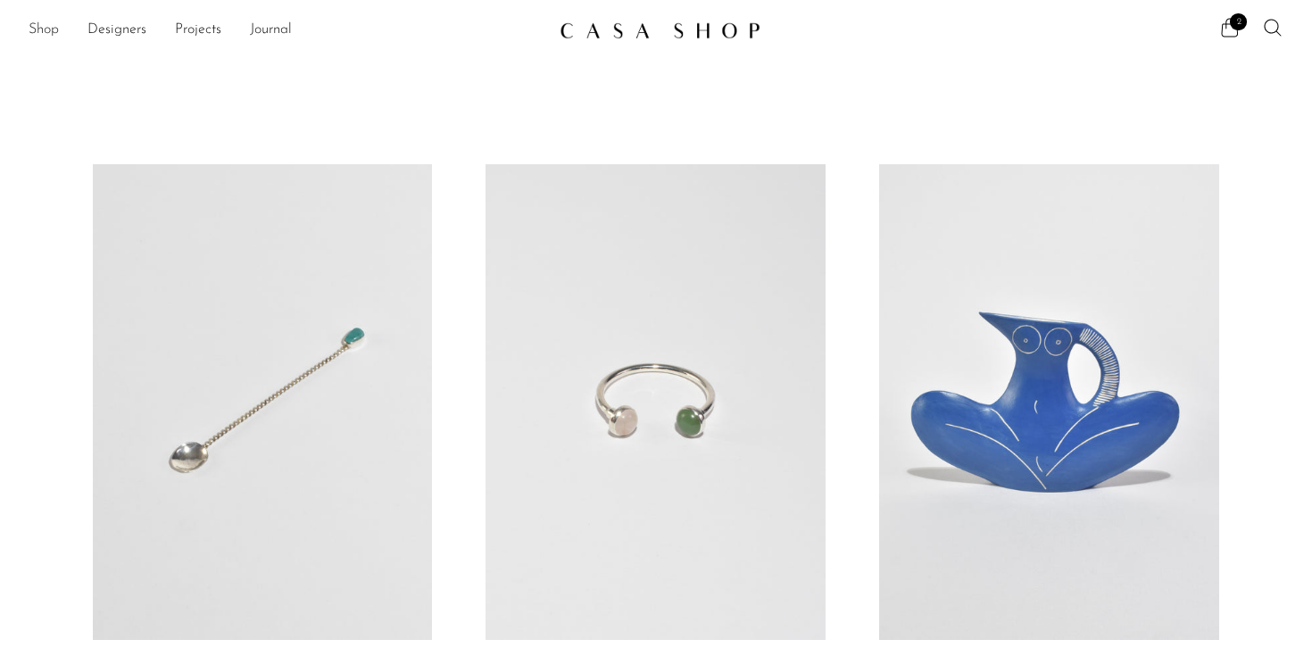
click at [44, 29] on link "Shop" at bounding box center [44, 30] width 30 height 23
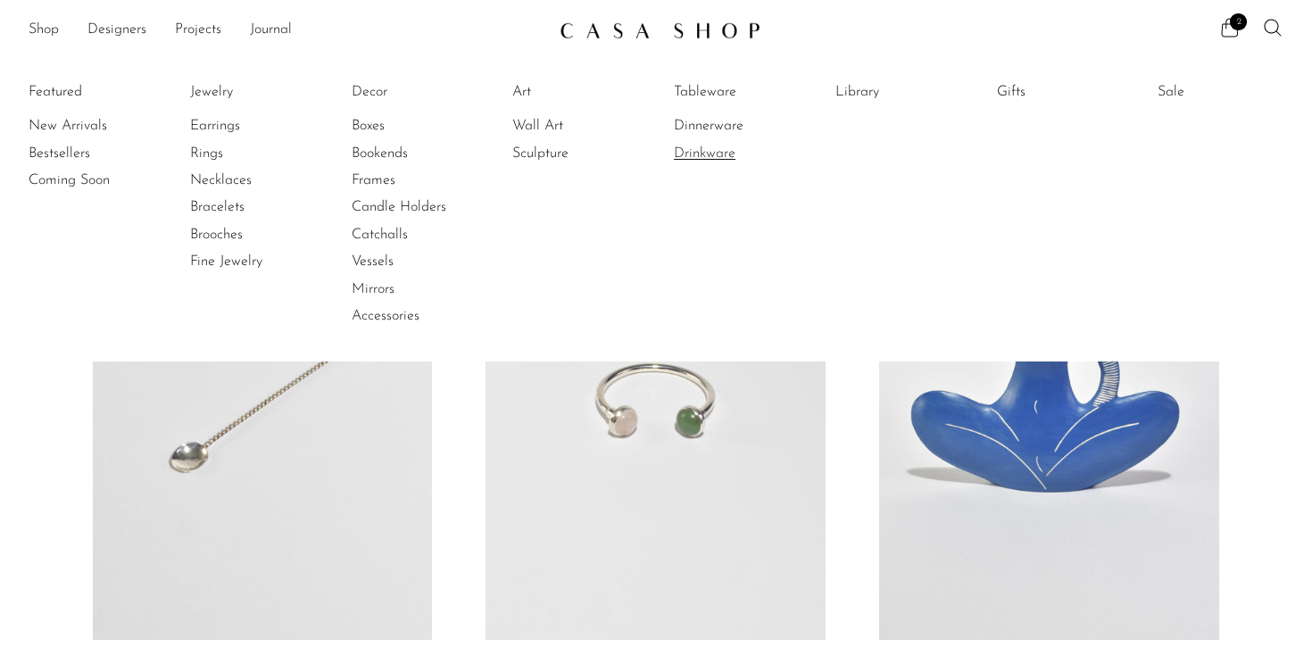
click at [687, 146] on link "Drinkware" at bounding box center [741, 154] width 134 height 20
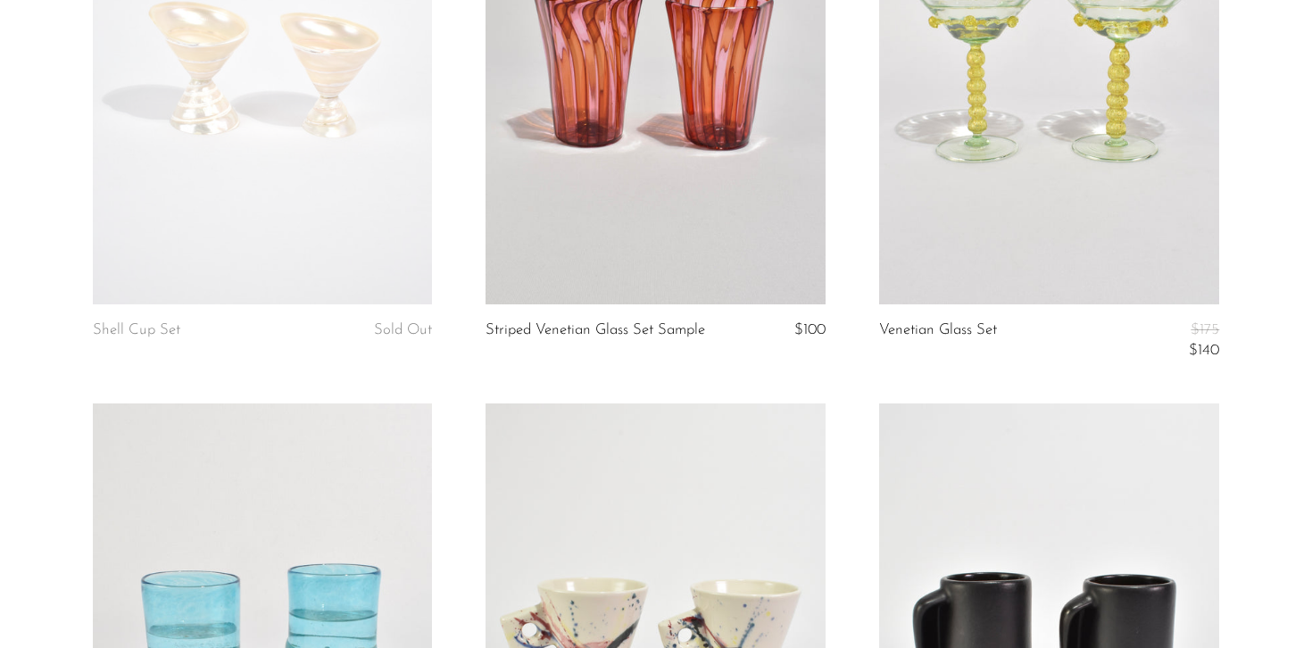
scroll to position [1758, 0]
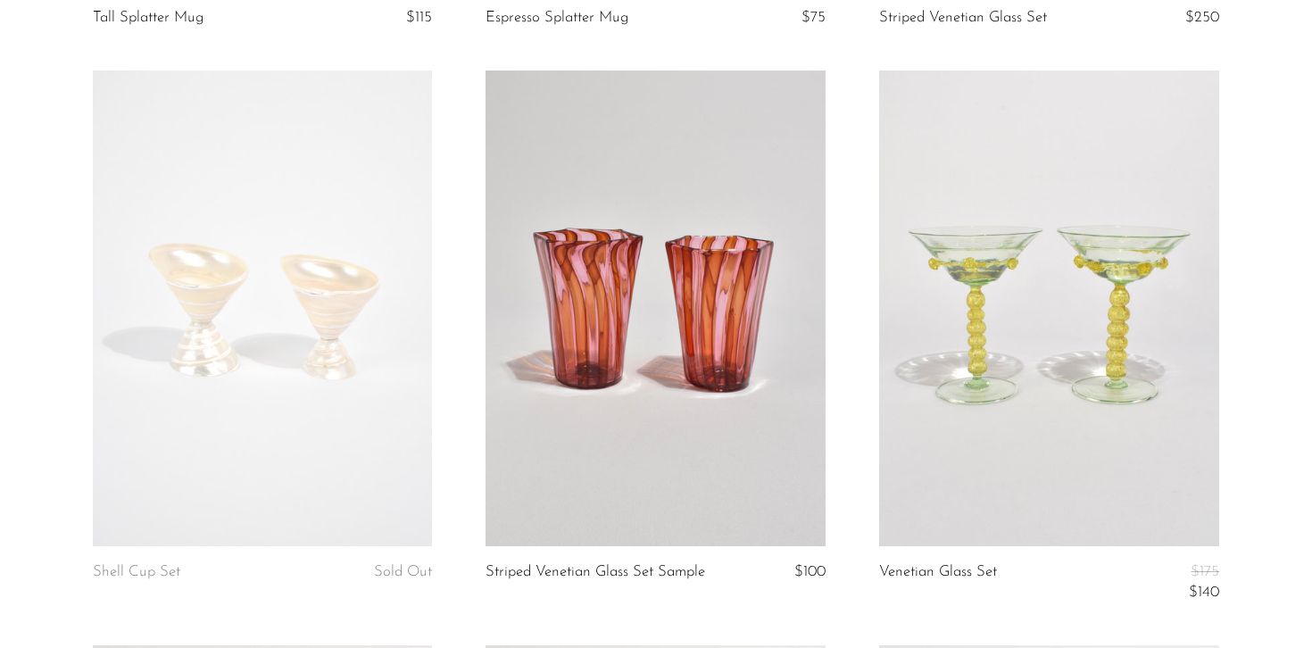
click at [335, 269] on link at bounding box center [263, 309] width 340 height 476
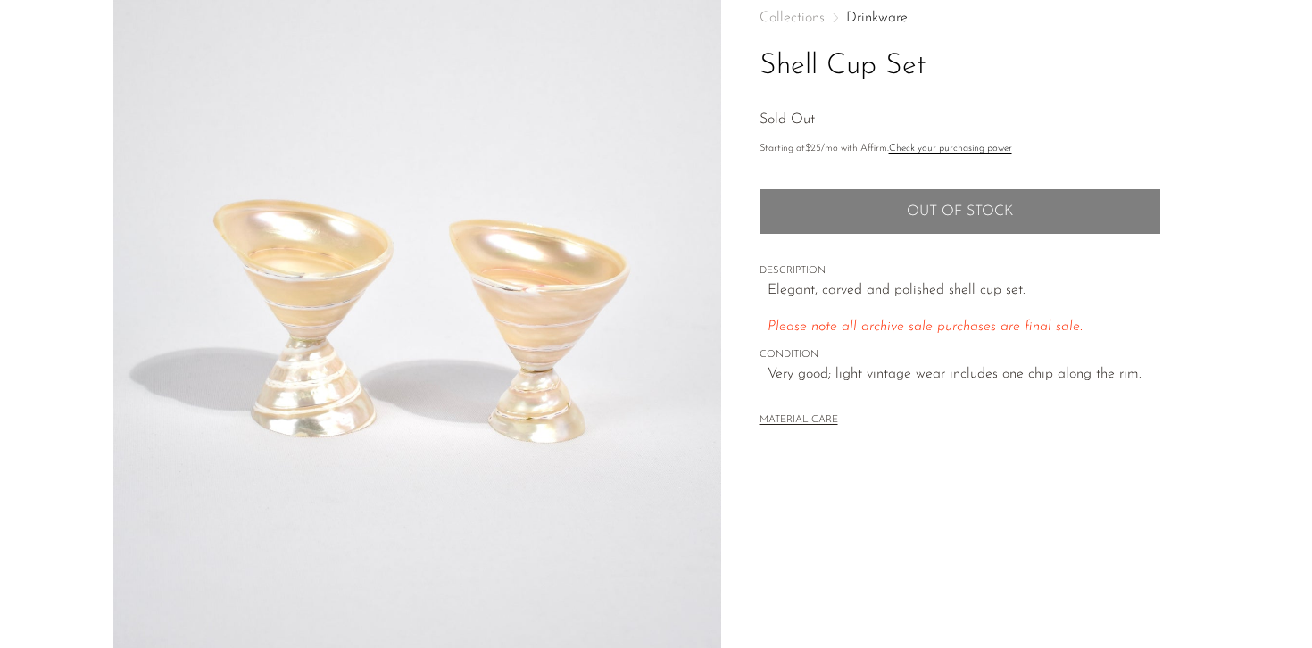
scroll to position [103, 0]
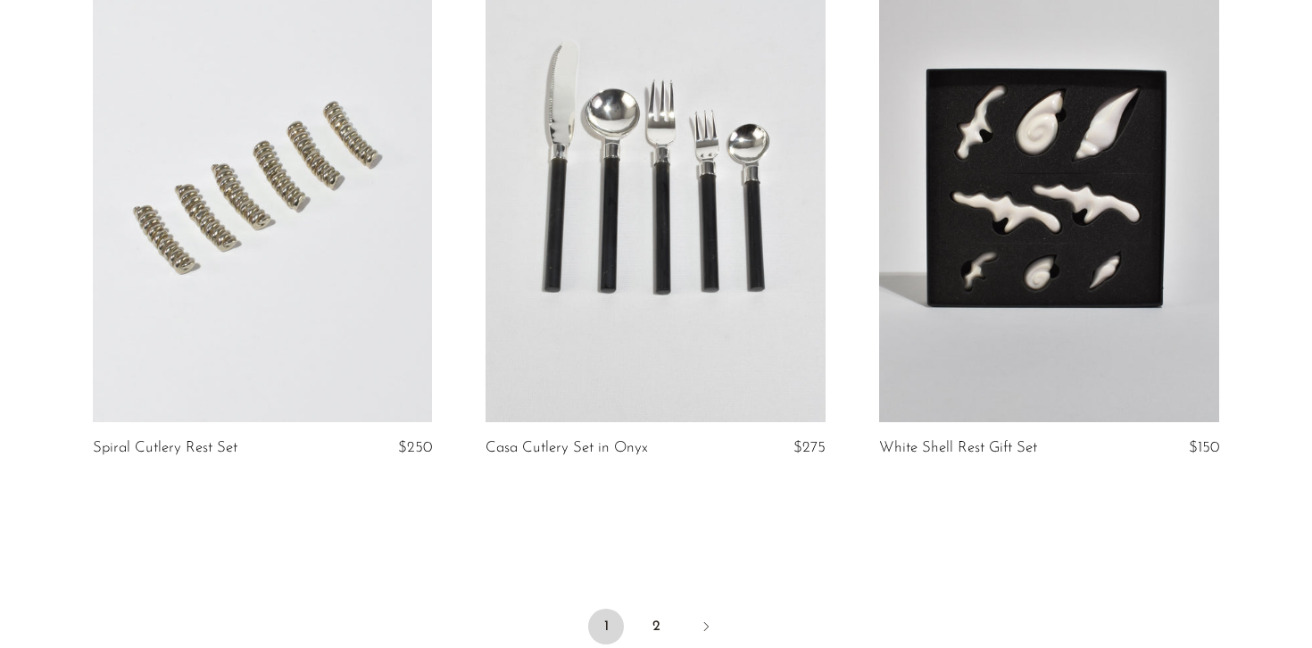
scroll to position [6397, 0]
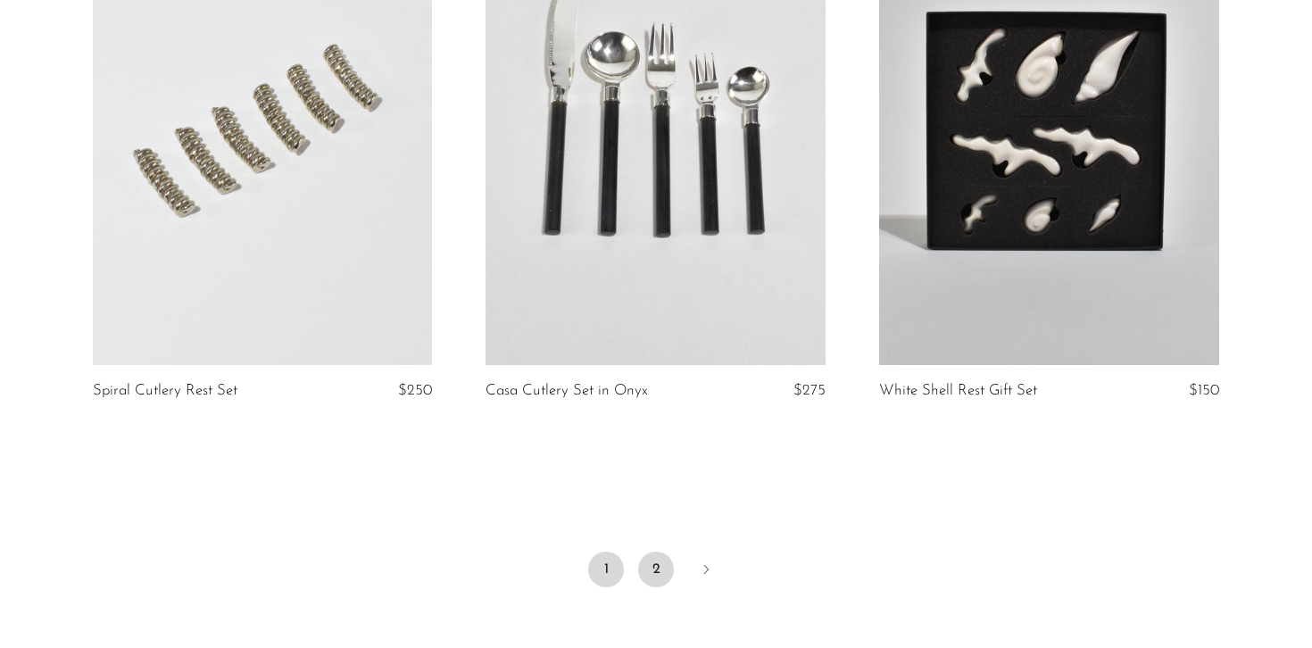
click at [661, 566] on link "2" at bounding box center [656, 570] width 36 height 36
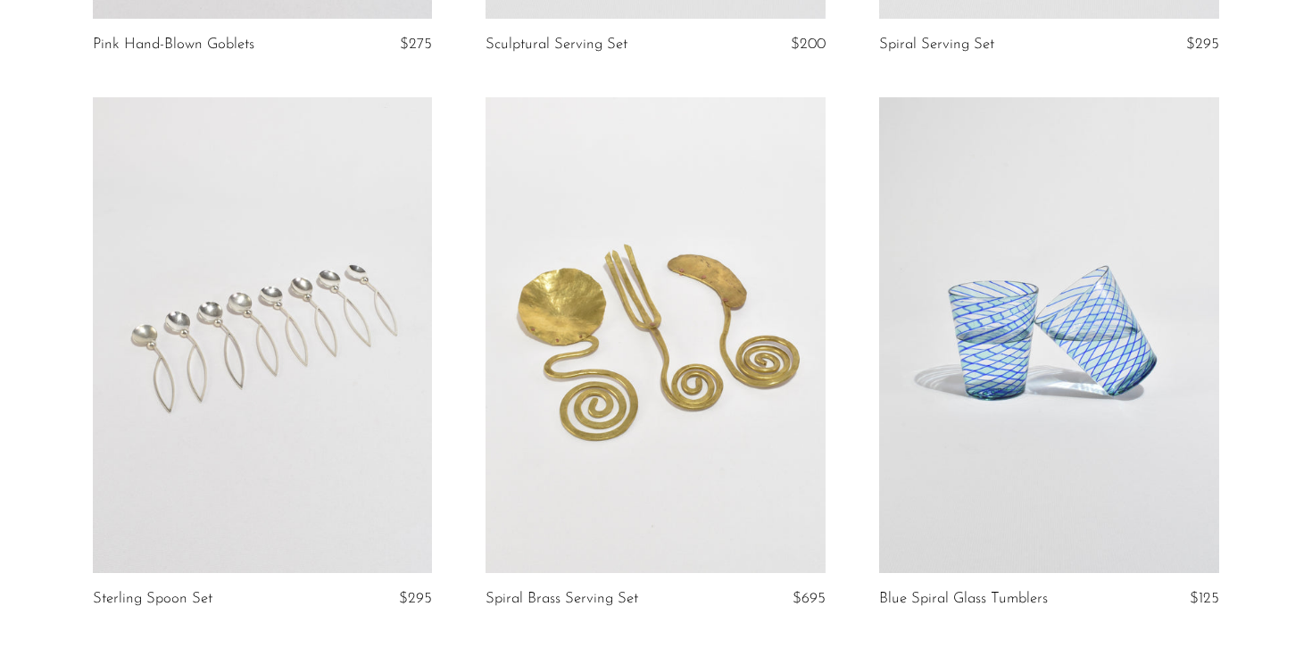
scroll to position [2323, 0]
